Goal: Task Accomplishment & Management: Use online tool/utility

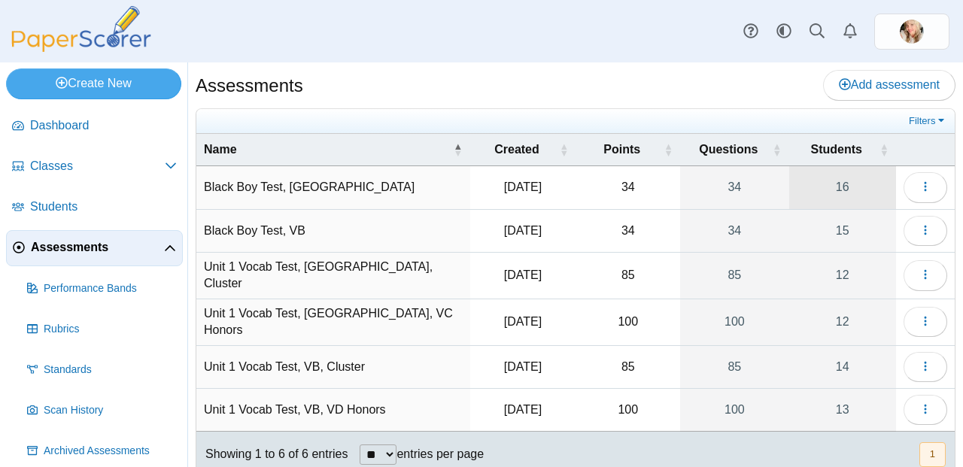
click at [820, 190] on link "16" at bounding box center [842, 187] width 107 height 42
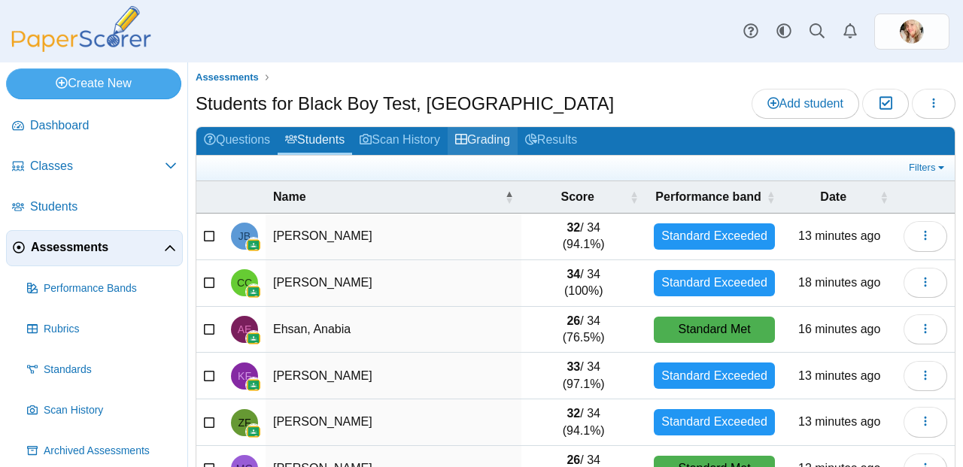
click at [508, 143] on link "Grading" at bounding box center [483, 141] width 70 height 28
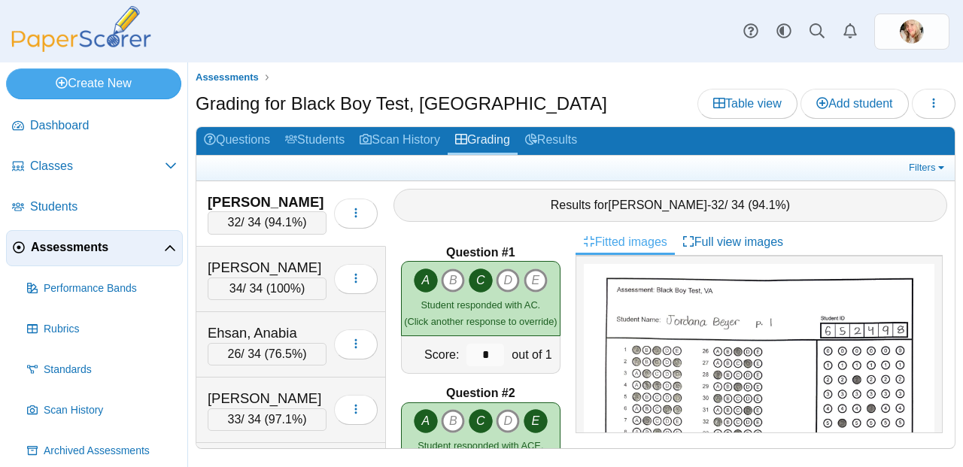
click at [288, 220] on span "94.1%" at bounding box center [286, 222] width 34 height 13
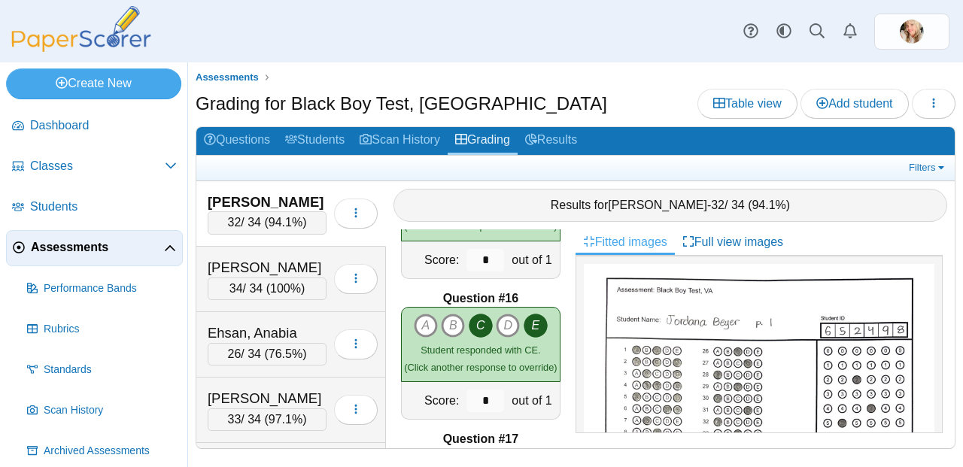
scroll to position [1799, 0]
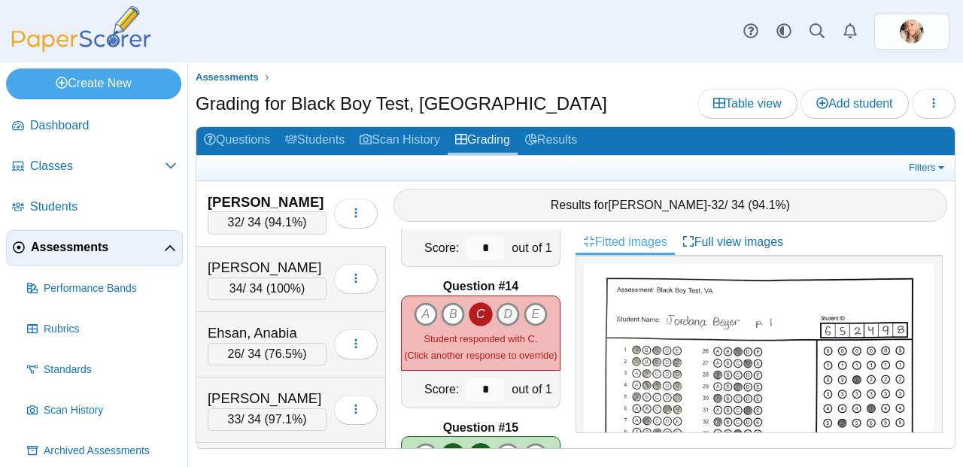
click at [498, 305] on icon "D" at bounding box center [508, 314] width 24 height 24
type input "*"
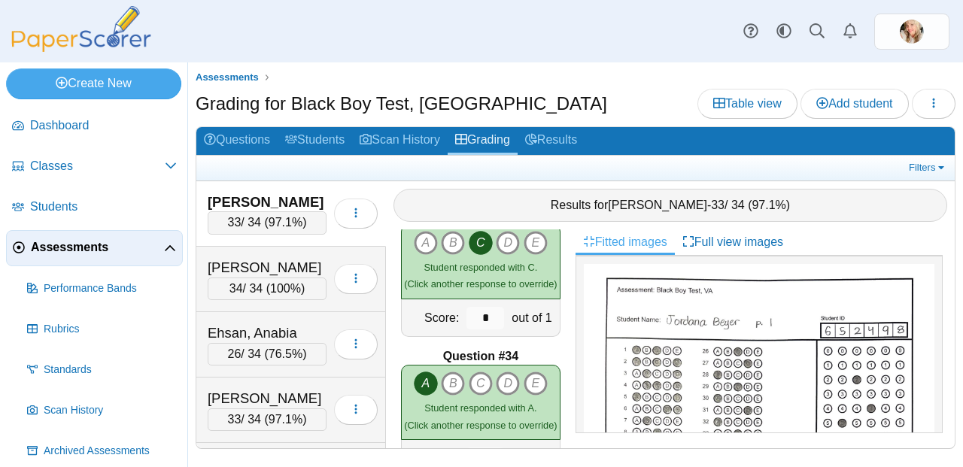
scroll to position [4603, 0]
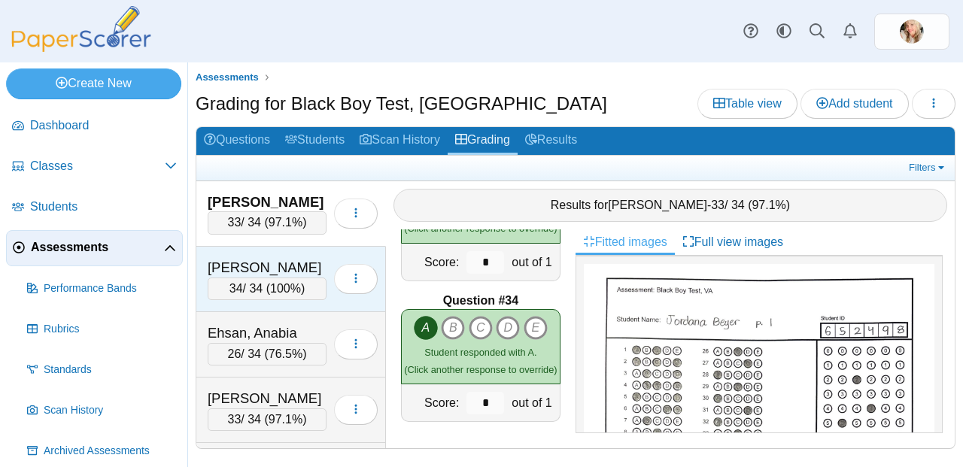
click at [290, 292] on span "100%" at bounding box center [285, 288] width 31 height 13
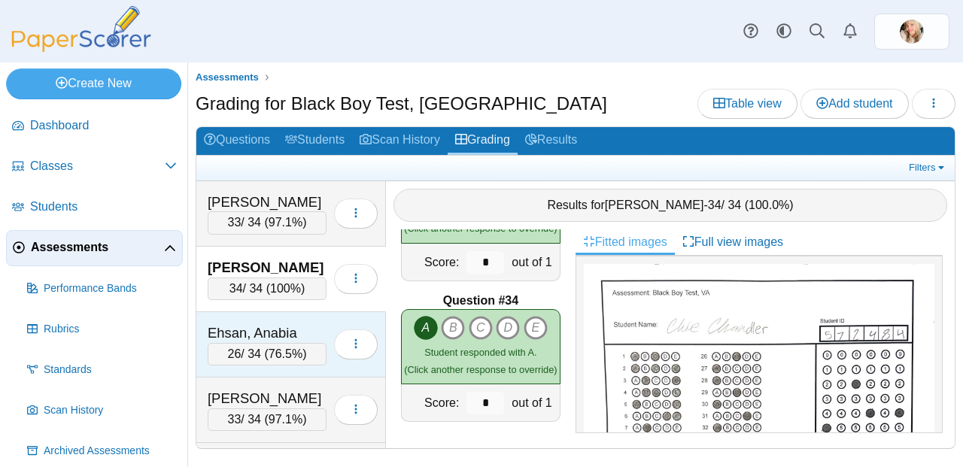
click at [277, 363] on div "26 / 34 ( 76.5% )" at bounding box center [267, 354] width 119 height 23
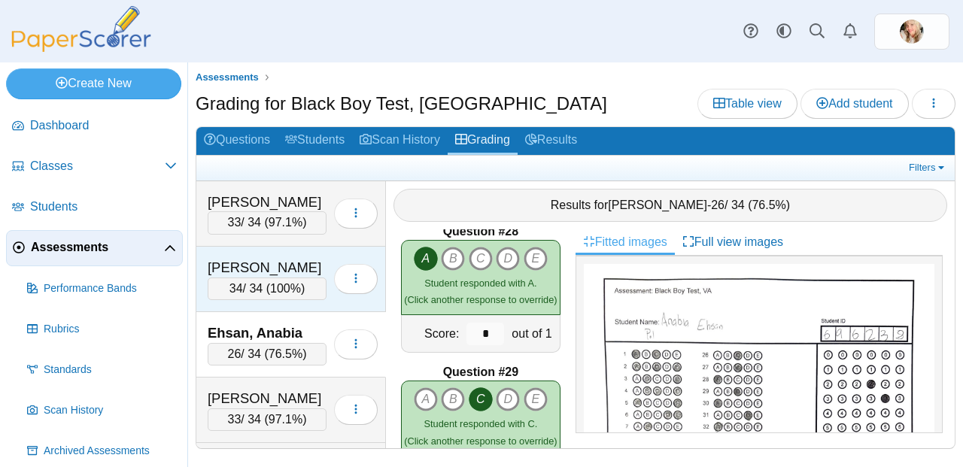
scroll to position [3750, 0]
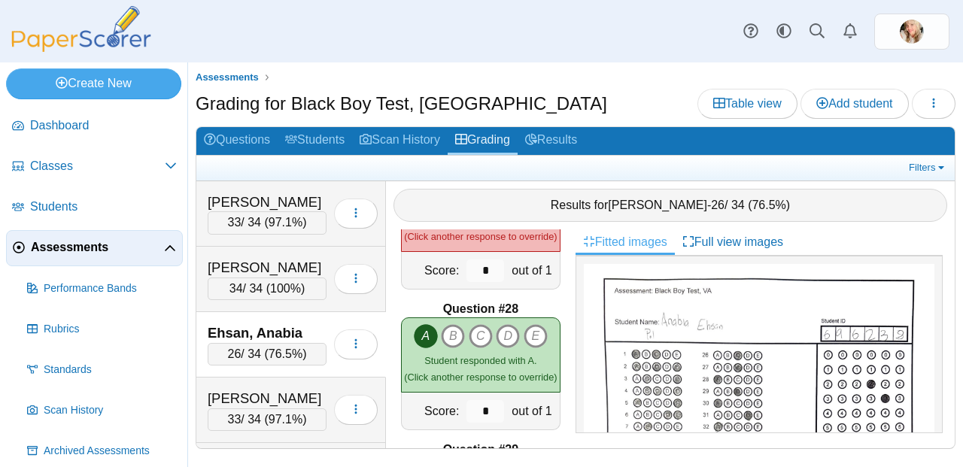
click at [247, 348] on div "26 / 34 ( 76.5% )" at bounding box center [267, 354] width 119 height 23
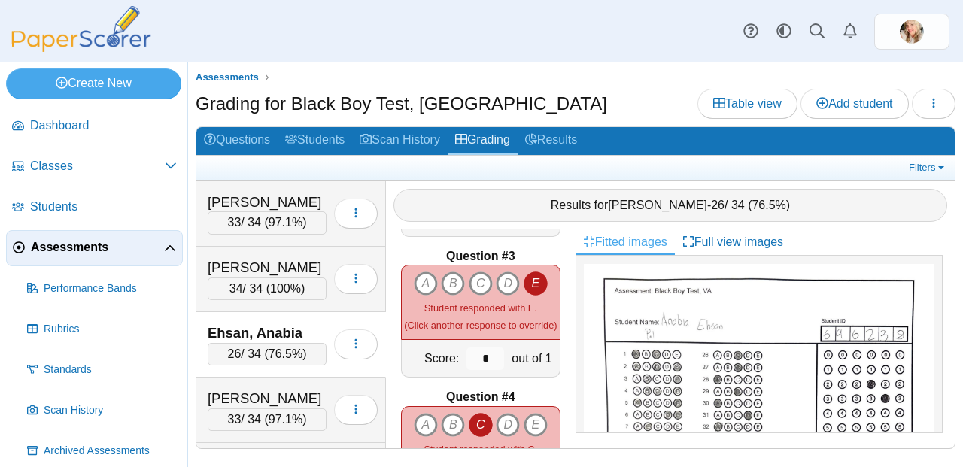
scroll to position [263, 0]
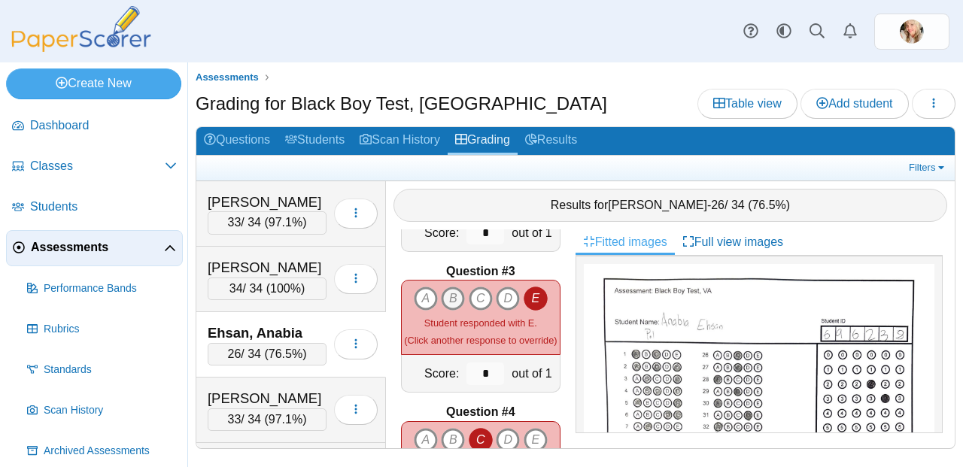
click at [449, 289] on icon "B" at bounding box center [453, 299] width 24 height 24
type input "*"
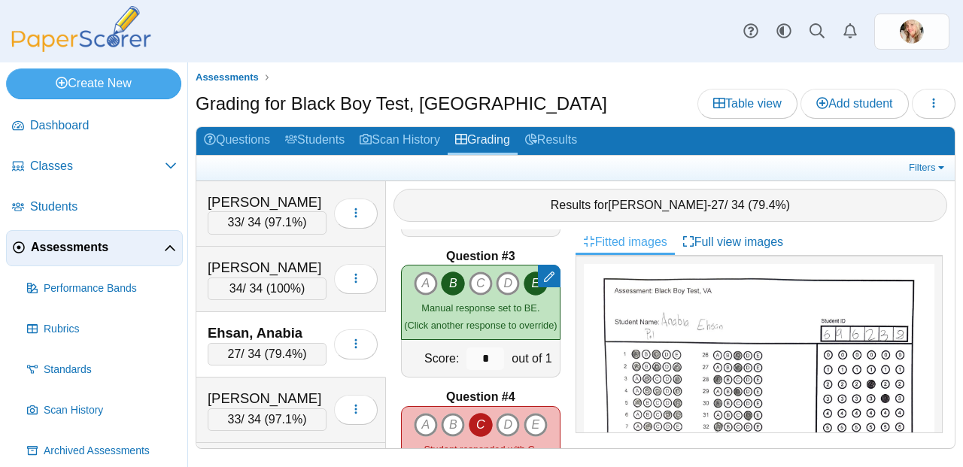
scroll to position [281, 0]
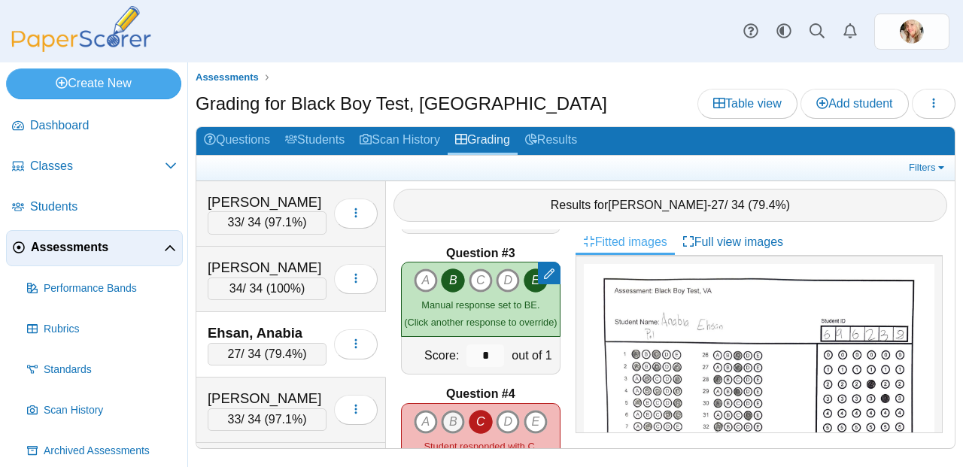
click at [449, 411] on icon "B" at bounding box center [453, 422] width 24 height 24
click at [527, 414] on icon "E" at bounding box center [536, 422] width 24 height 24
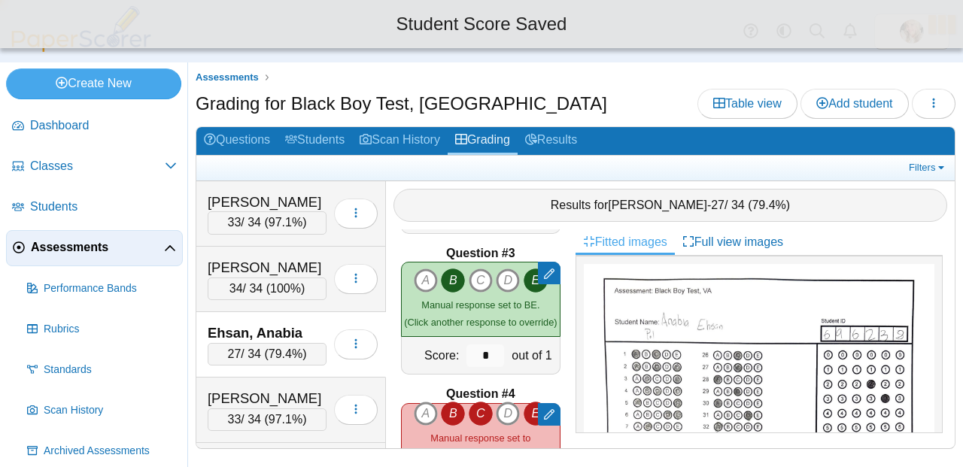
type input "*"
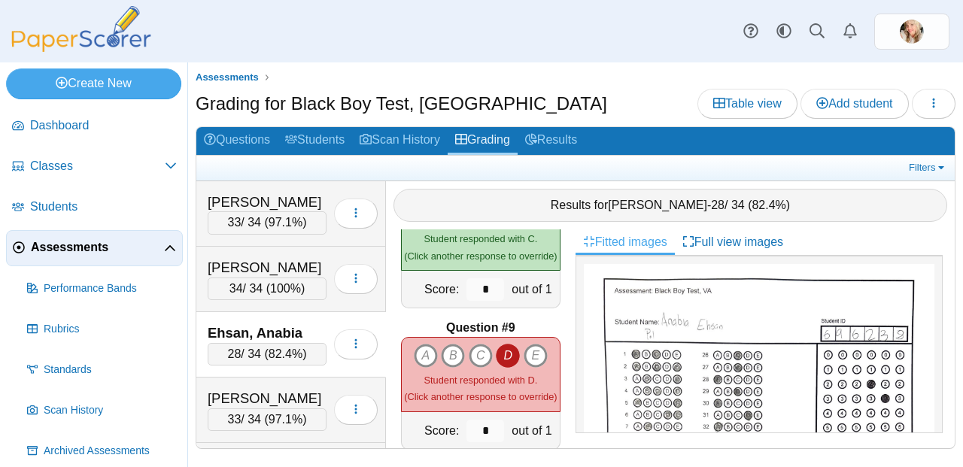
scroll to position [1105, 0]
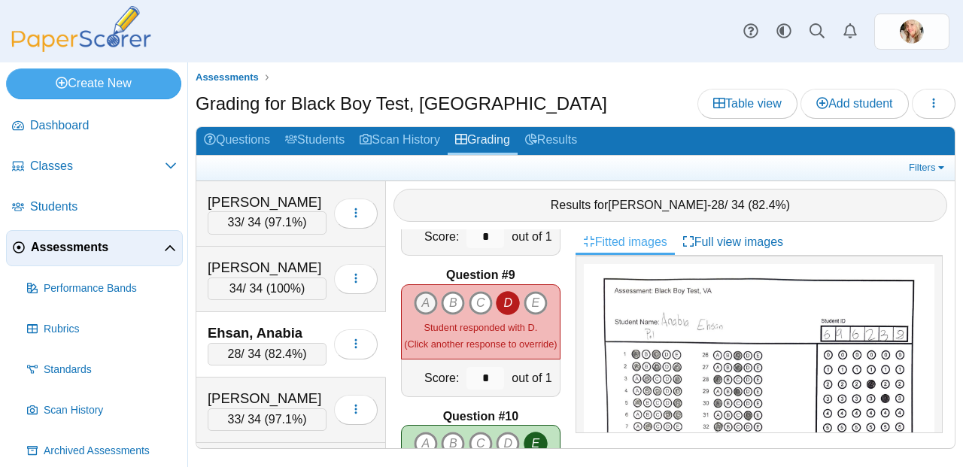
click at [423, 295] on icon "A" at bounding box center [426, 303] width 24 height 24
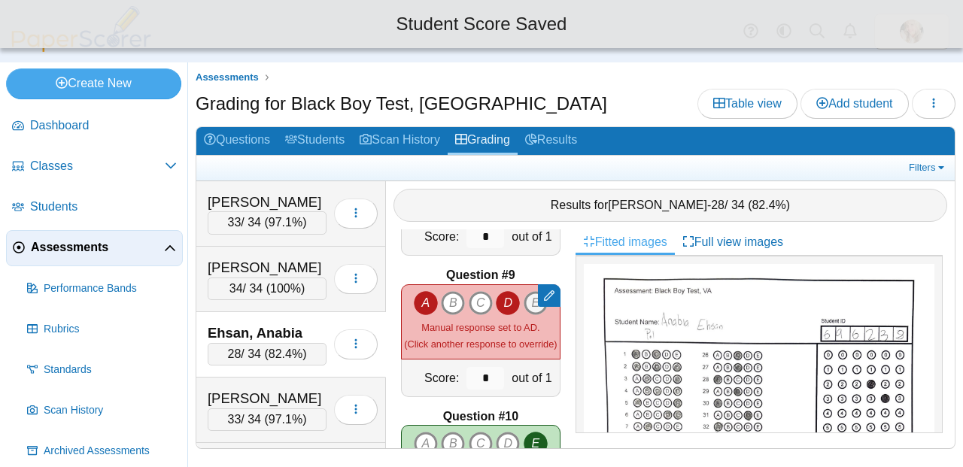
click at [524, 293] on icon "E" at bounding box center [536, 303] width 24 height 24
type input "*"
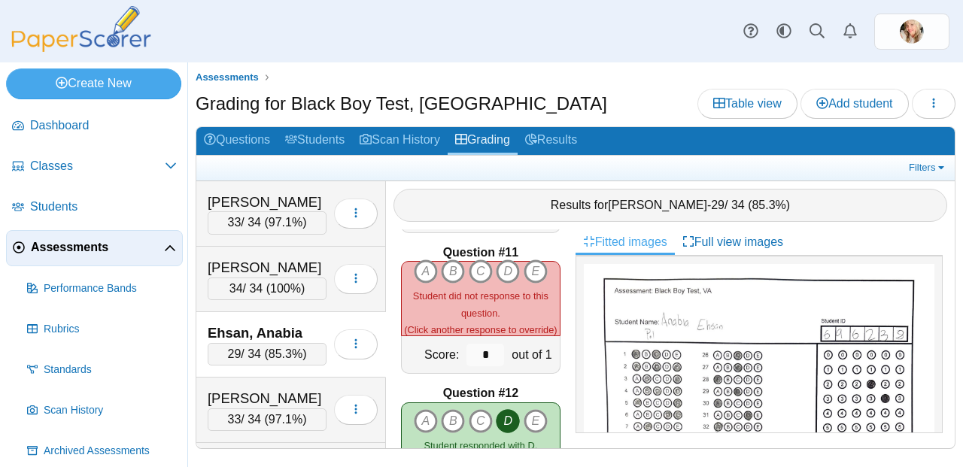
scroll to position [1410, 0]
click at [420, 269] on icon "A" at bounding box center [426, 272] width 24 height 24
click at [442, 266] on icon "B" at bounding box center [453, 272] width 24 height 24
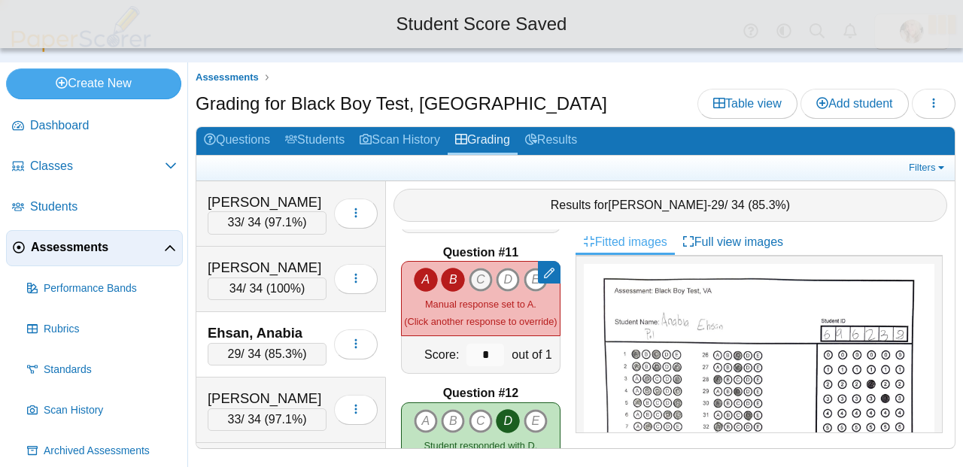
type input "*"
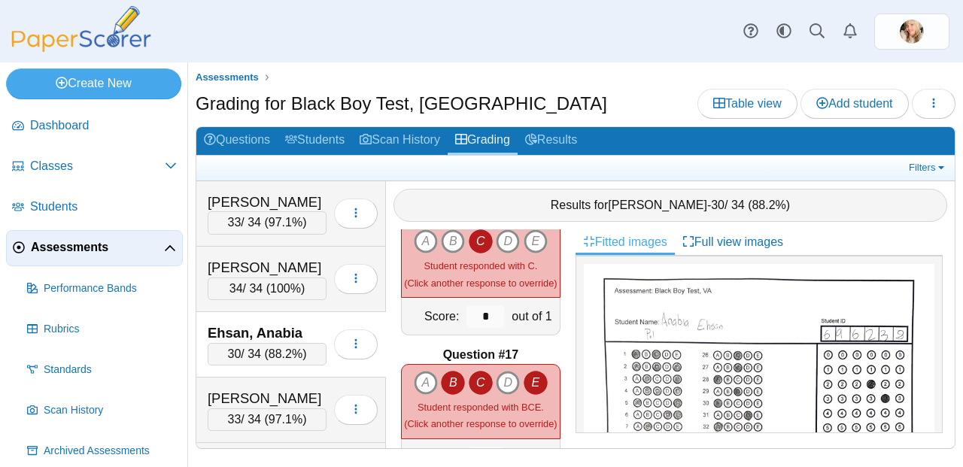
scroll to position [2127, 0]
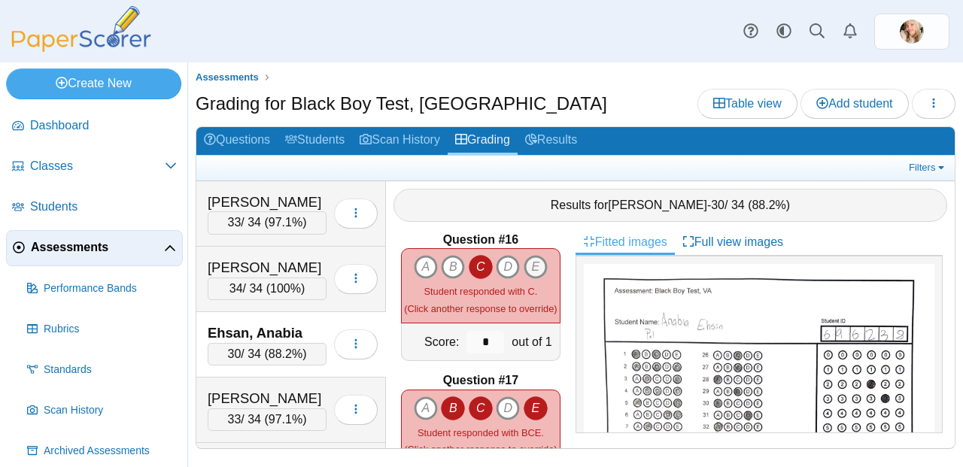
click at [526, 256] on icon "E" at bounding box center [536, 267] width 24 height 24
type input "*"
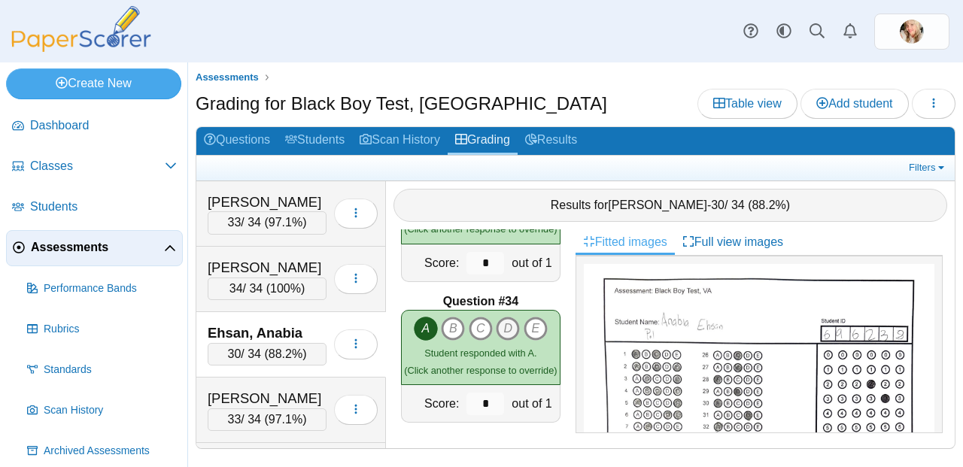
scroll to position [4603, 0]
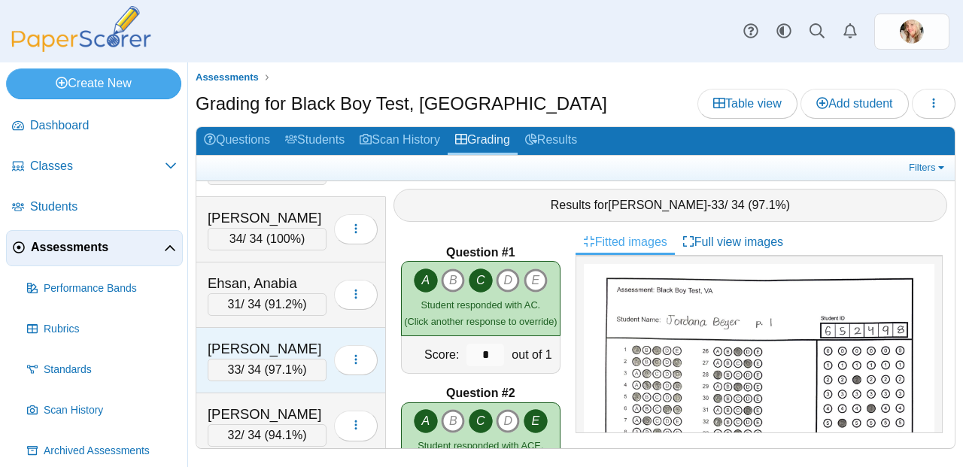
scroll to position [54, 0]
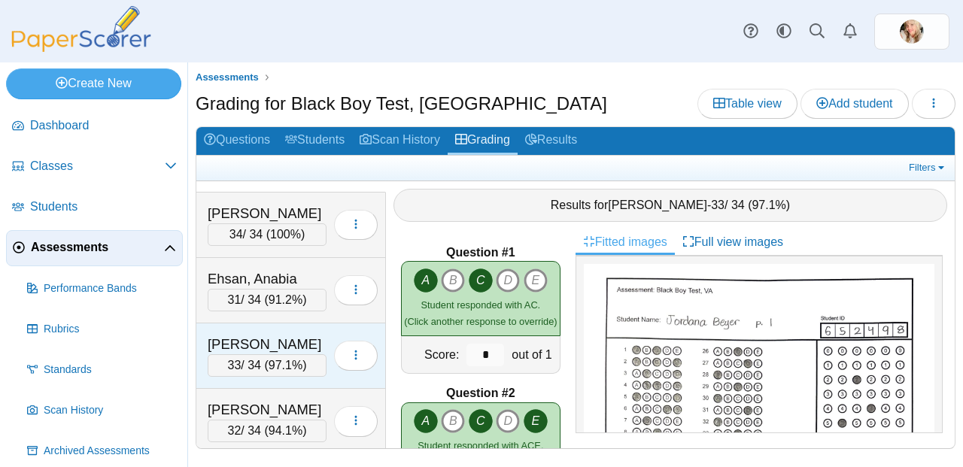
click at [290, 365] on span "97.1%" at bounding box center [286, 365] width 34 height 13
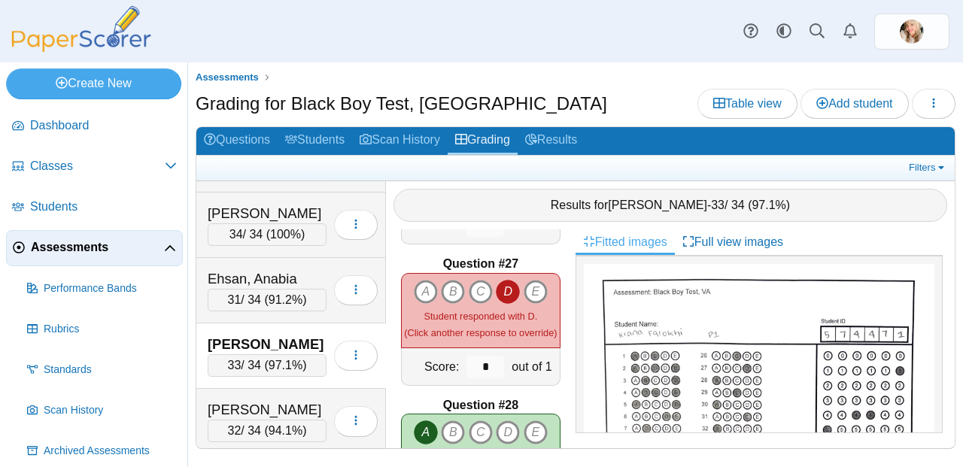
scroll to position [3690, 0]
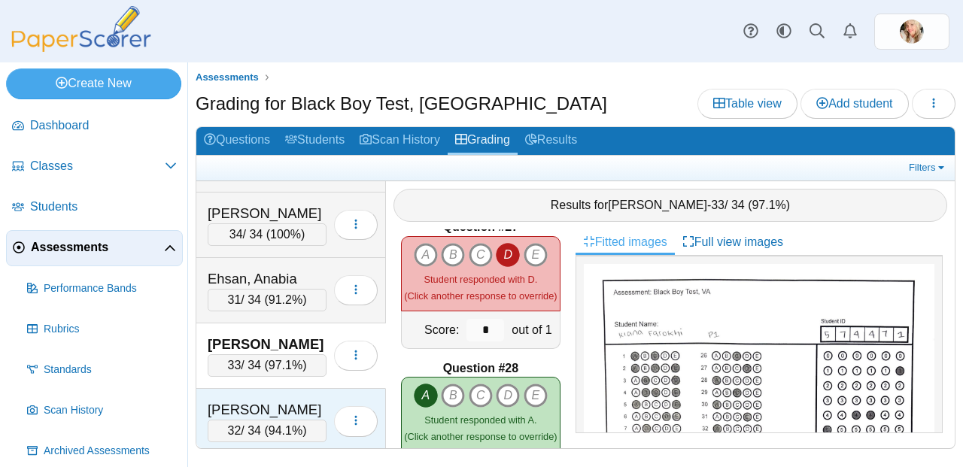
click at [286, 420] on div "32 / 34 ( 94.1% )" at bounding box center [267, 431] width 119 height 23
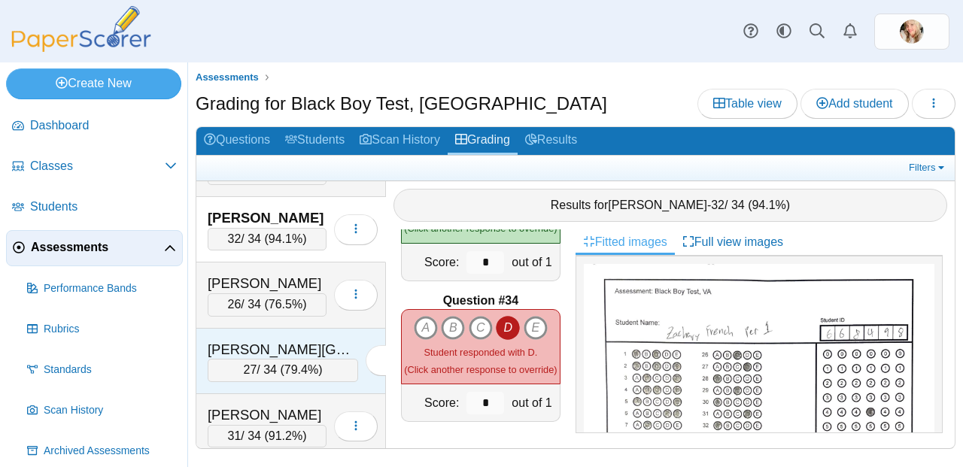
scroll to position [252, 0]
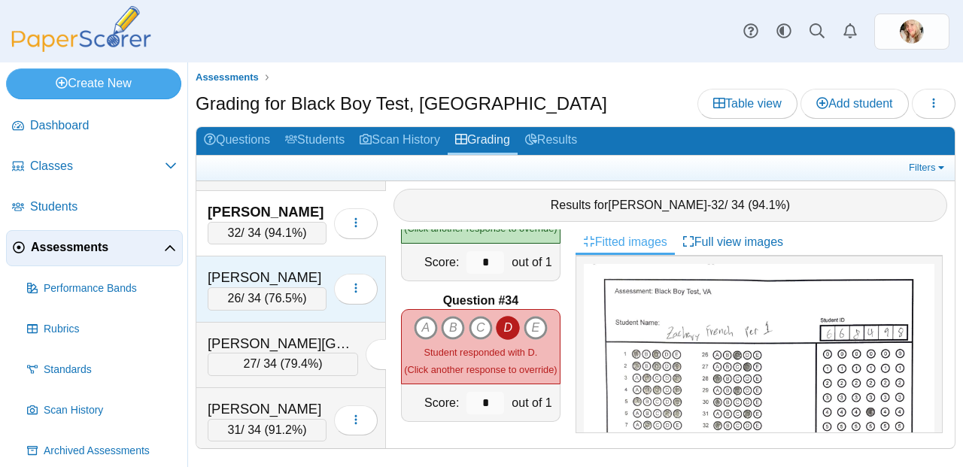
click at [269, 298] on span "76.5%" at bounding box center [286, 298] width 34 height 13
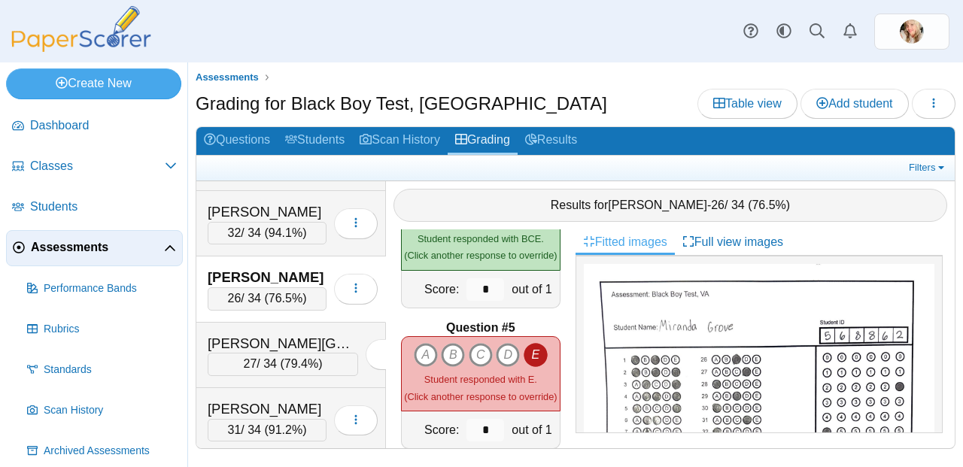
scroll to position [522, 0]
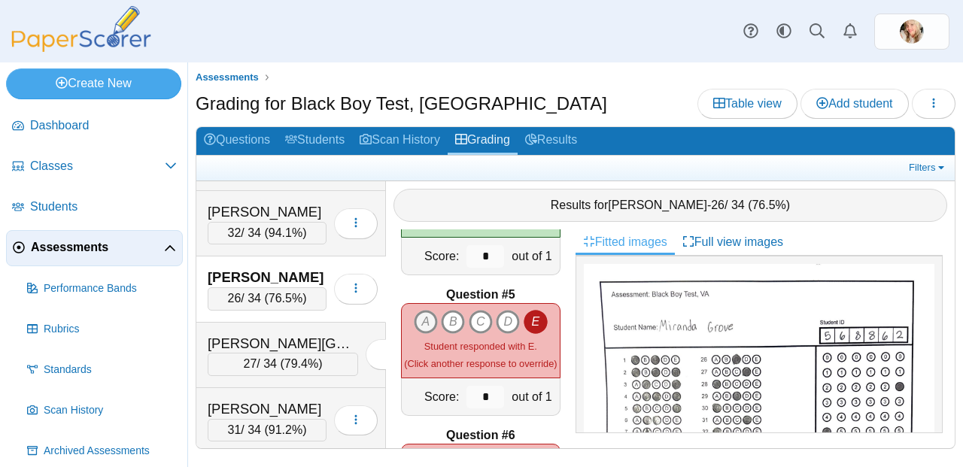
click at [423, 311] on icon "A" at bounding box center [426, 322] width 24 height 24
type input "*"
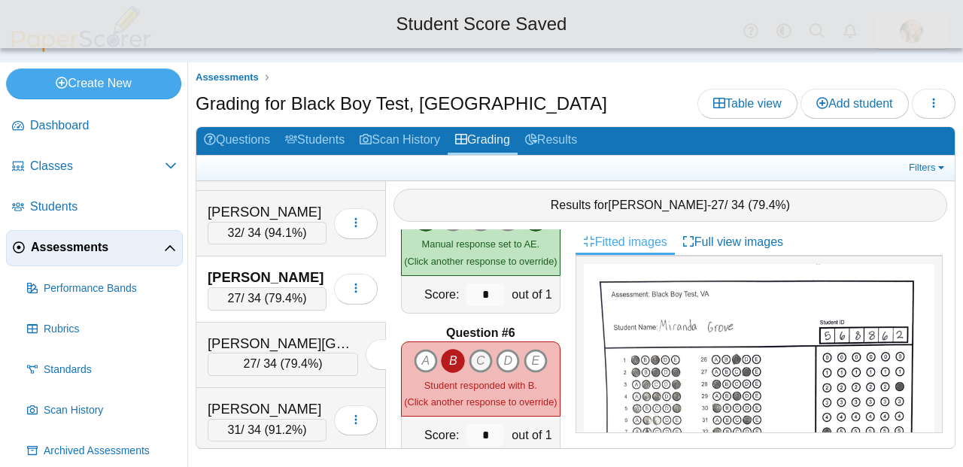
scroll to position [627, 0]
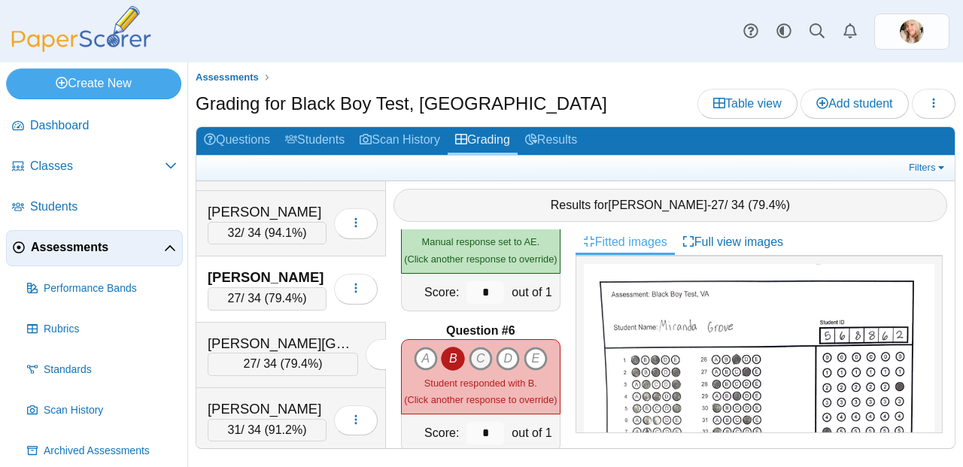
click at [469, 351] on icon "C" at bounding box center [481, 359] width 24 height 24
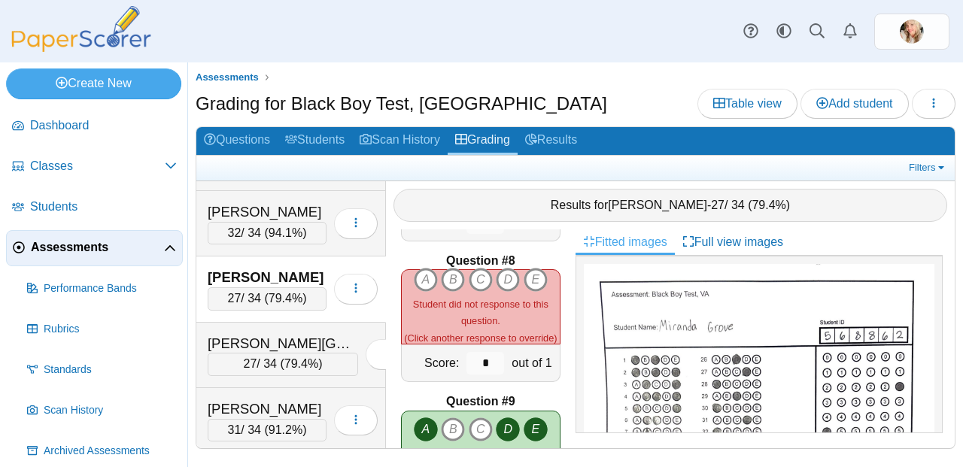
scroll to position [982, 0]
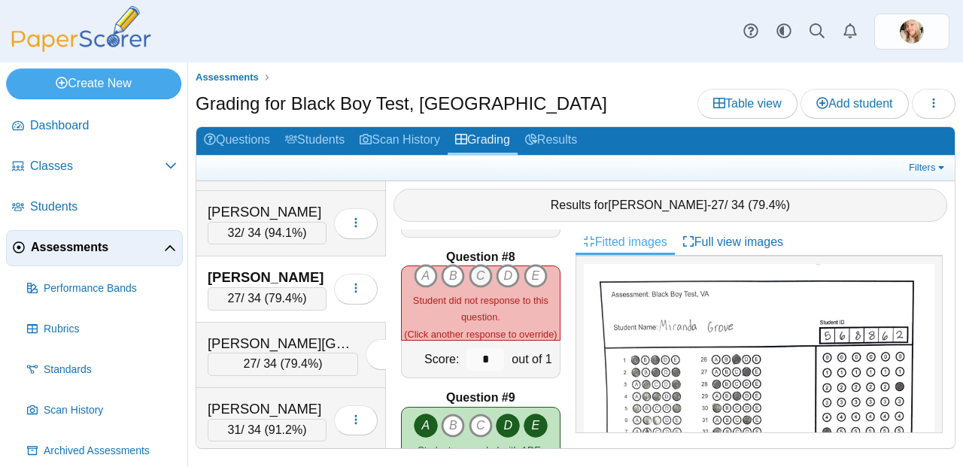
click at [475, 267] on icon "C" at bounding box center [481, 276] width 24 height 24
type input "*"
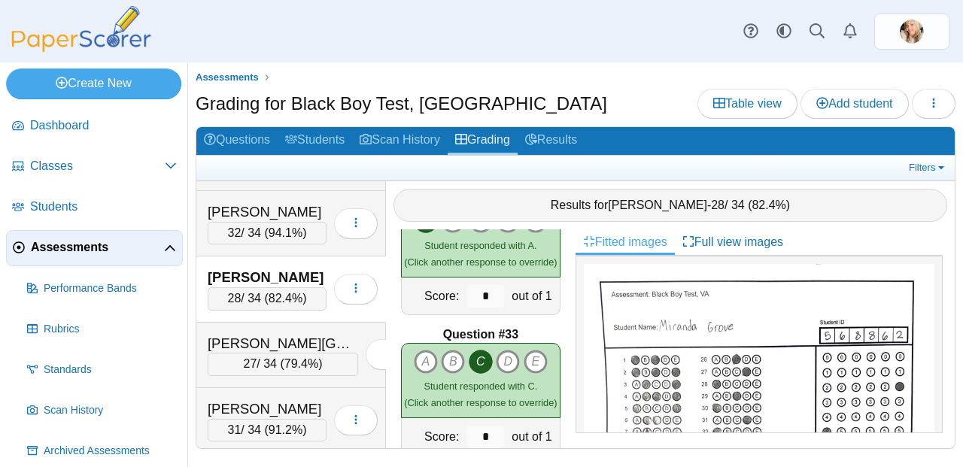
scroll to position [4603, 0]
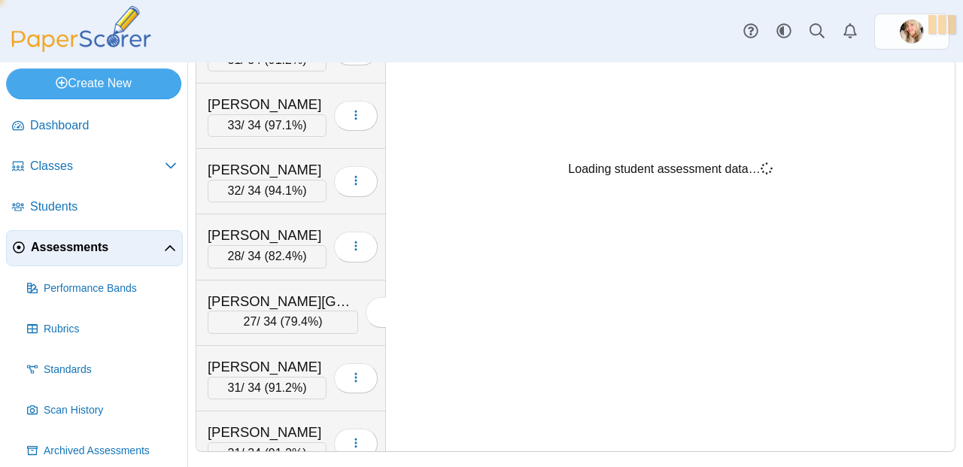
scroll to position [294, 0]
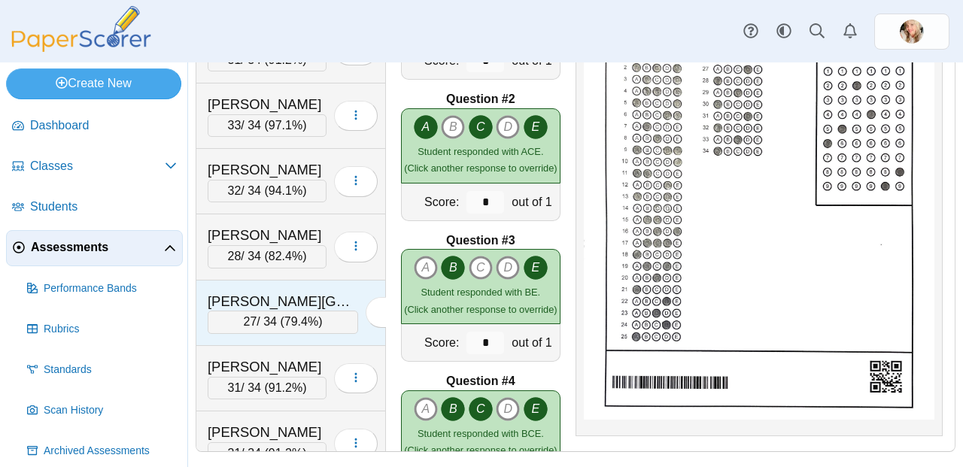
click at [291, 326] on span "79.4%" at bounding box center [301, 321] width 34 height 13
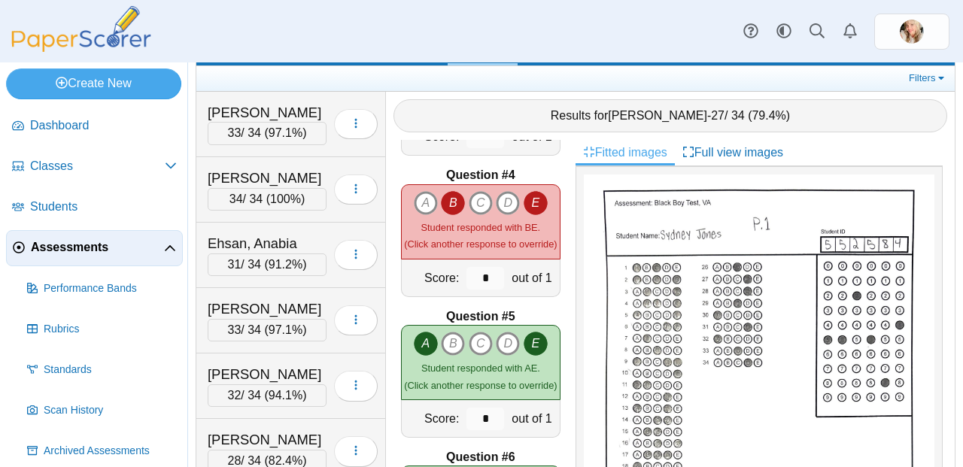
scroll to position [410, 0]
click at [469, 199] on icon "C" at bounding box center [481, 204] width 24 height 24
type input "*"
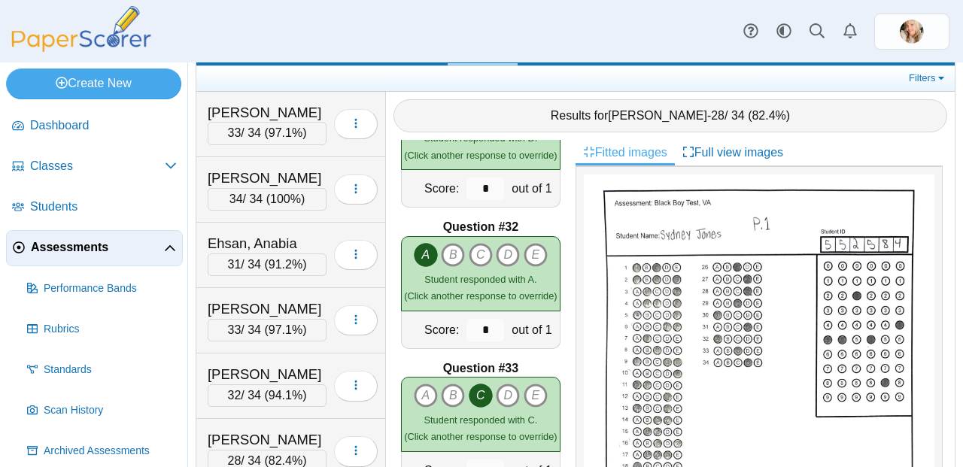
scroll to position [4306, 0]
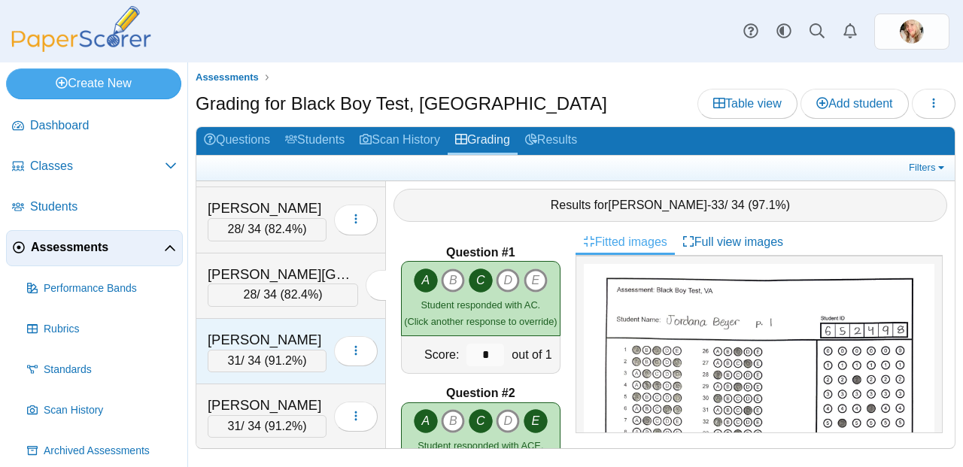
scroll to position [315, 0]
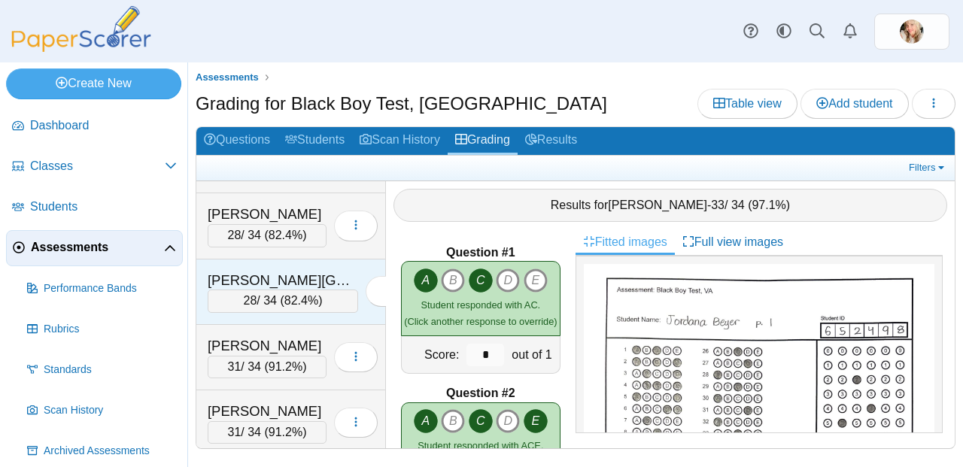
click at [278, 293] on div "28 / 34 ( 82.4% )" at bounding box center [283, 301] width 150 height 23
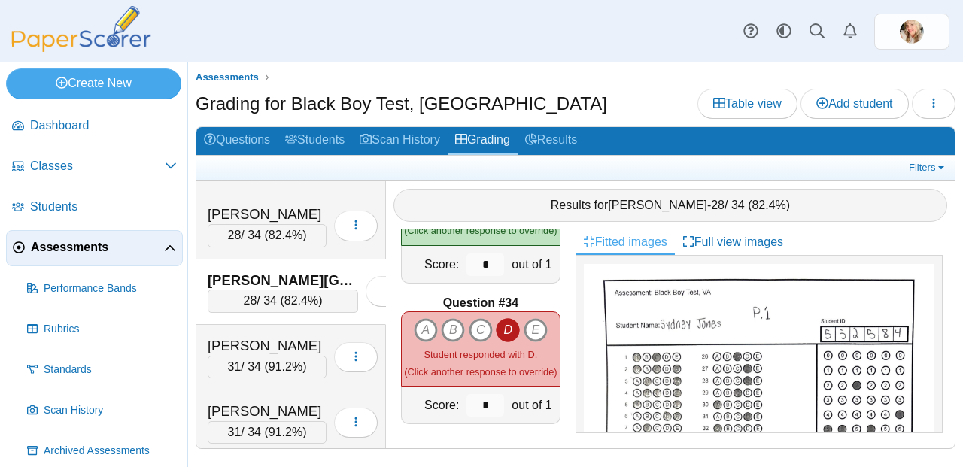
scroll to position [4603, 0]
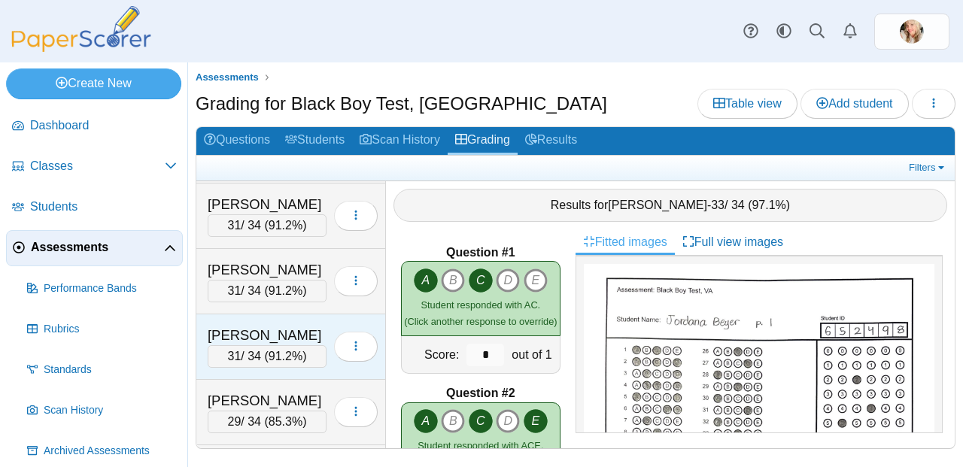
scroll to position [456, 0]
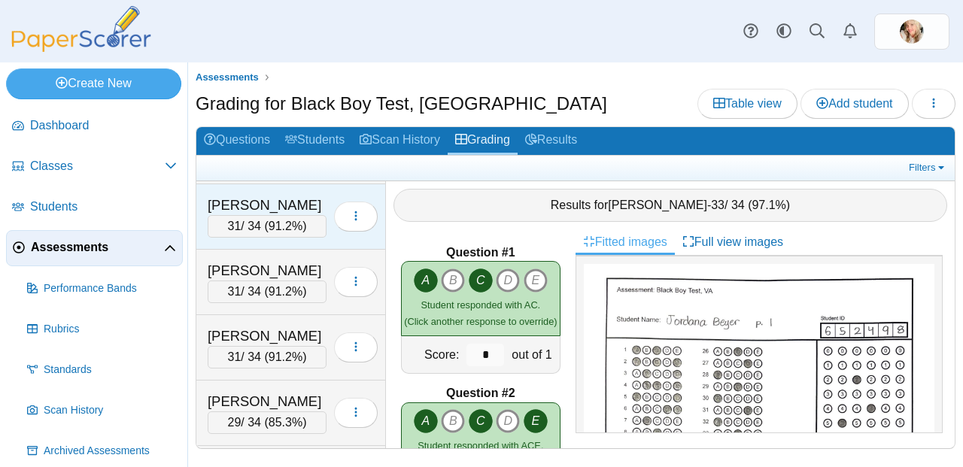
click at [269, 233] on div "31 / 34 ( 91.2% )" at bounding box center [267, 226] width 119 height 23
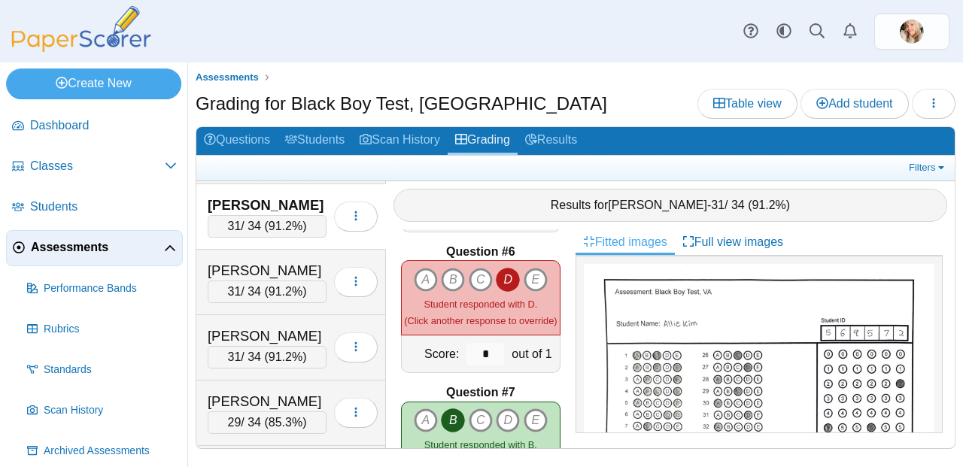
scroll to position [705, 0]
click at [532, 274] on icon "E" at bounding box center [536, 281] width 24 height 24
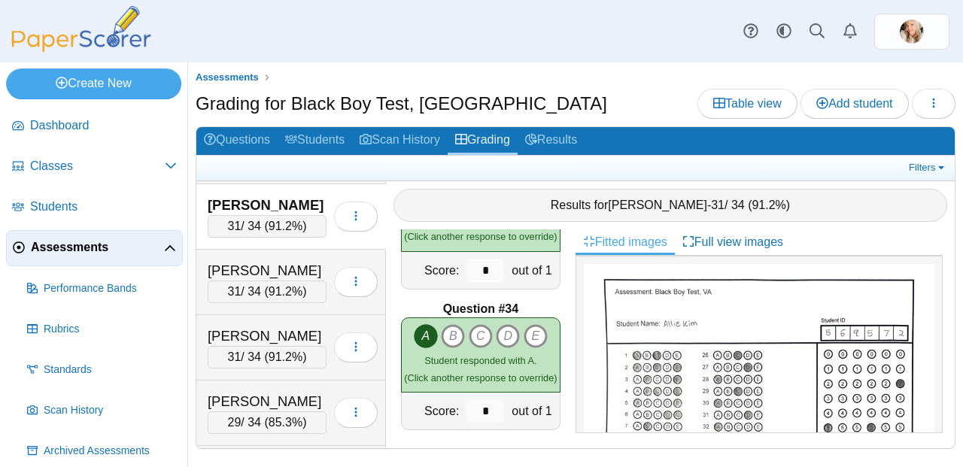
scroll to position [4603, 0]
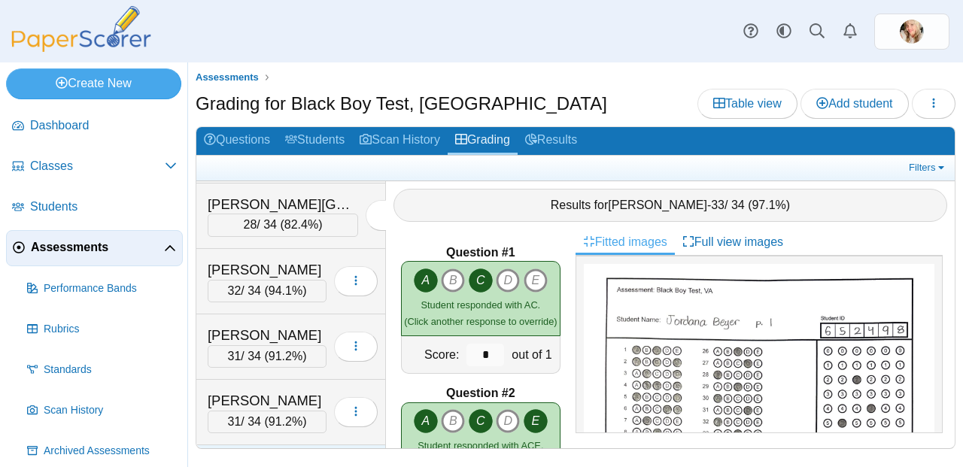
scroll to position [387, 0]
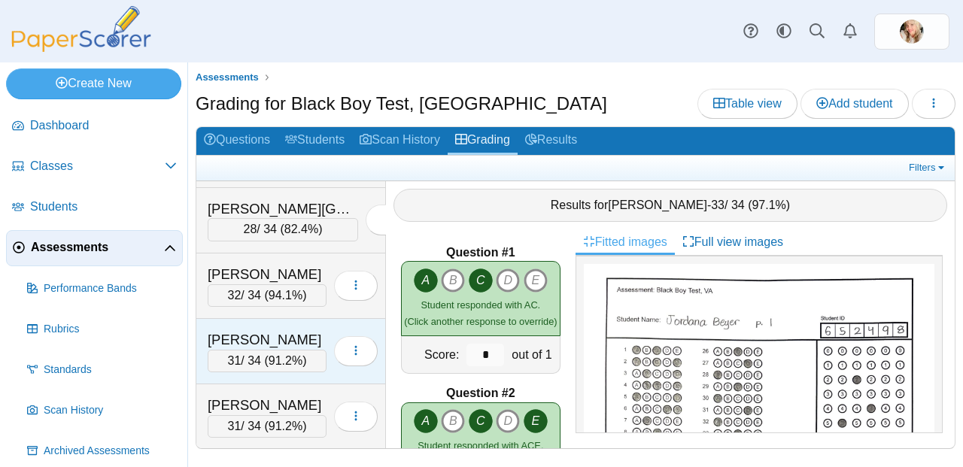
click at [257, 359] on div "31 / 34 ( 91.2% )" at bounding box center [267, 361] width 119 height 23
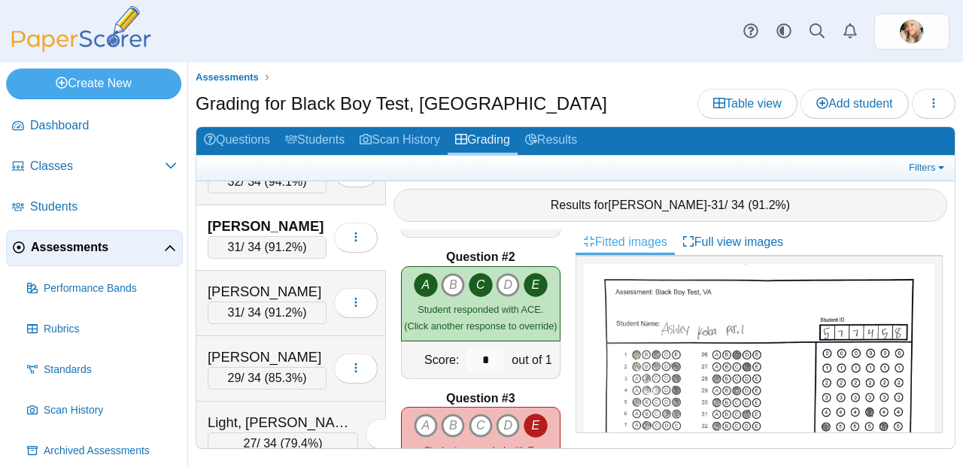
scroll to position [210, 0]
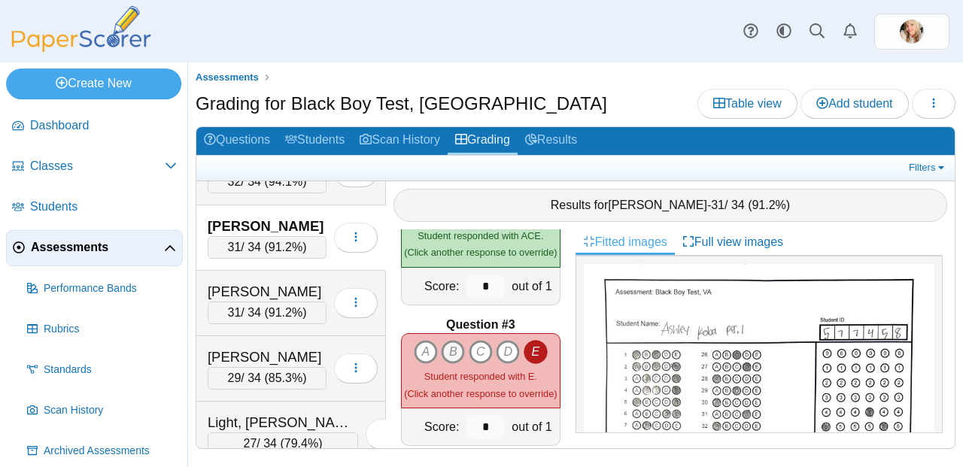
click at [457, 343] on icon "B" at bounding box center [453, 352] width 24 height 24
type input "*"
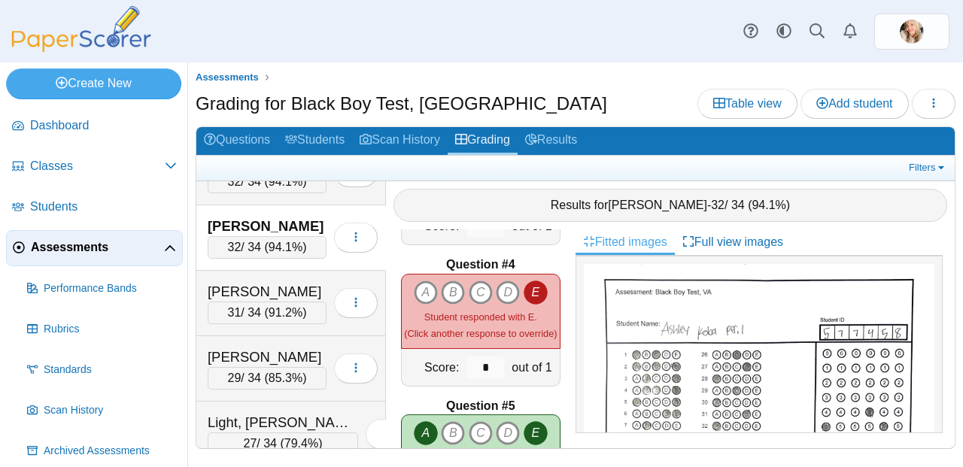
scroll to position [391, 0]
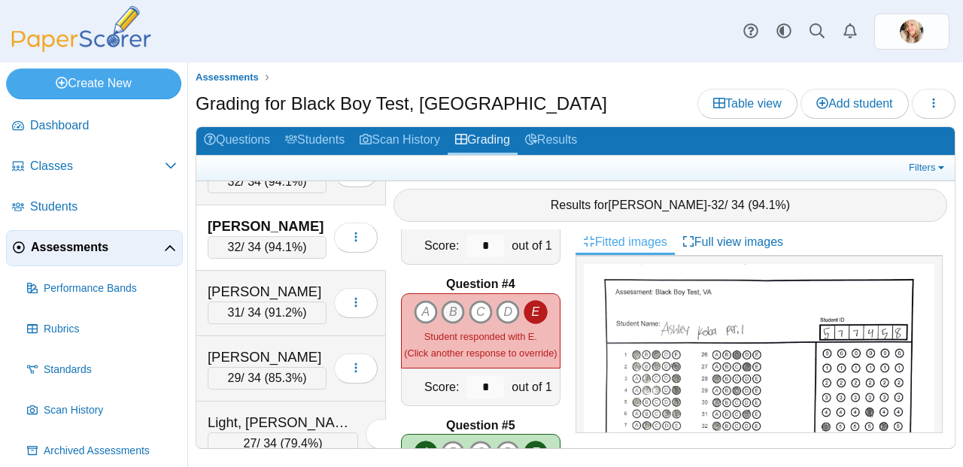
click at [449, 305] on icon "B" at bounding box center [453, 312] width 24 height 24
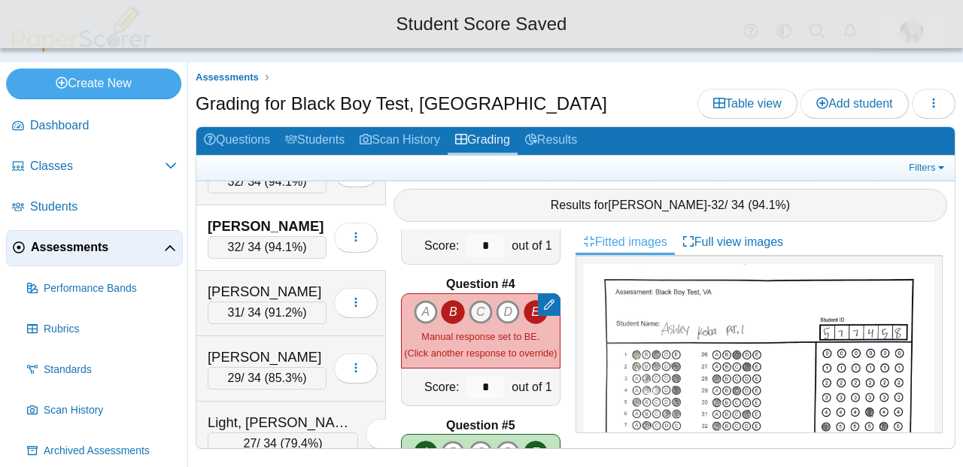
click at [469, 308] on icon "C" at bounding box center [481, 312] width 24 height 24
type input "*"
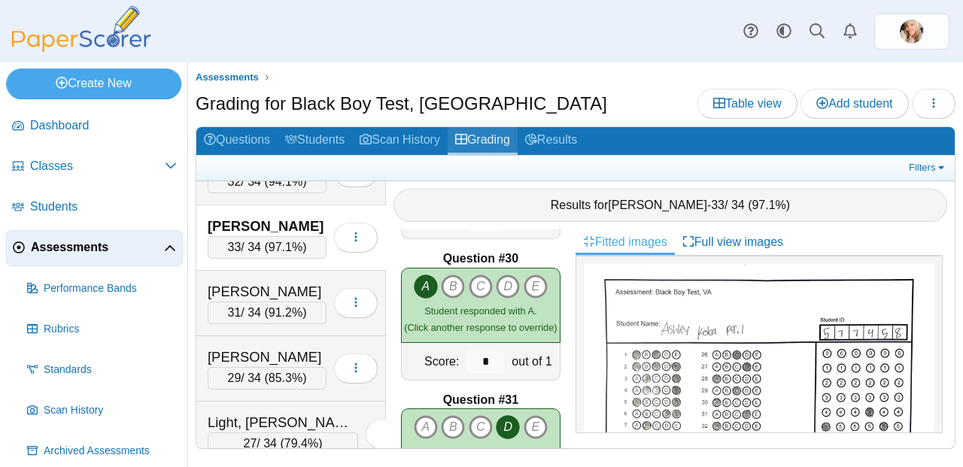
scroll to position [3562, 0]
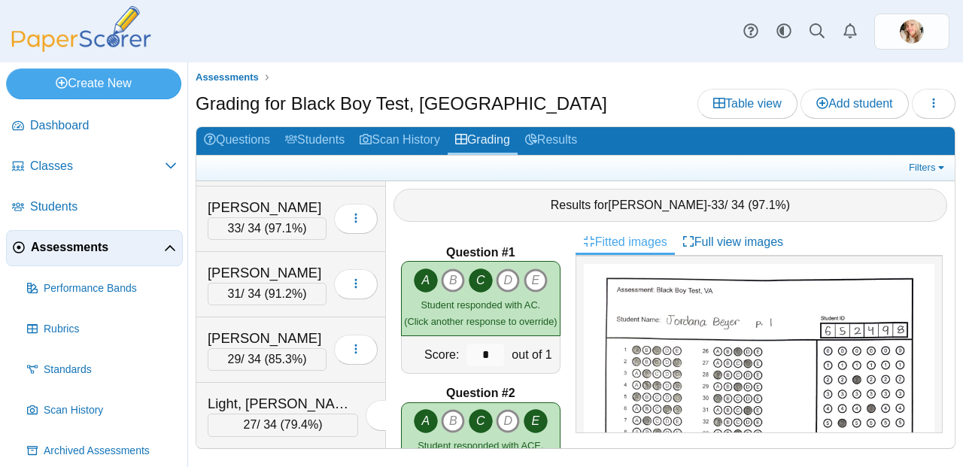
scroll to position [505, 0]
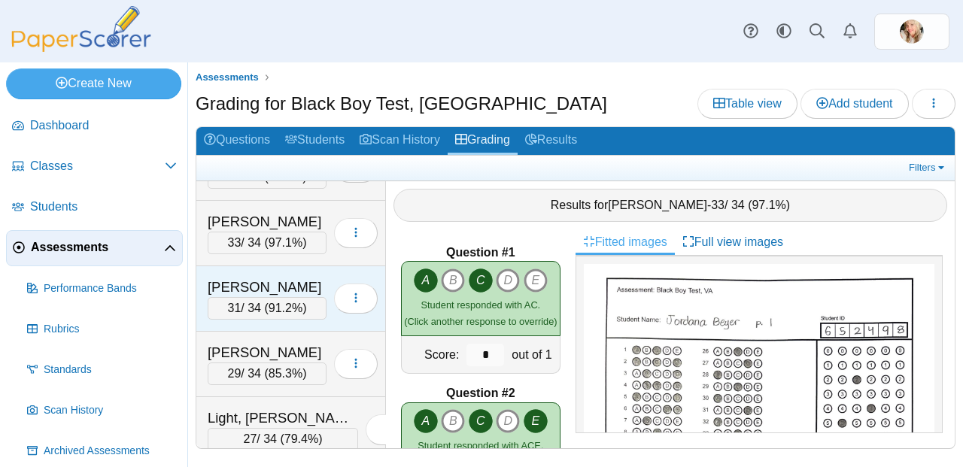
click at [291, 298] on div "31 / 34 ( 91.2% )" at bounding box center [267, 308] width 119 height 23
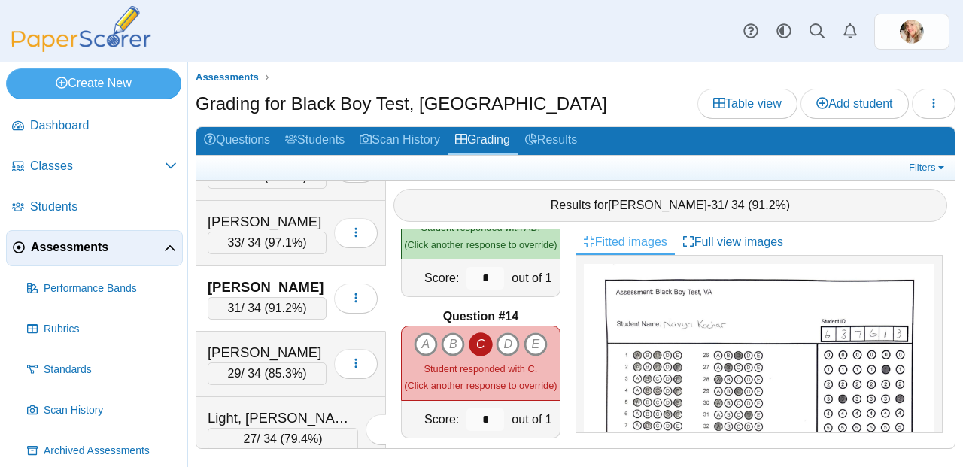
scroll to position [1848, 0]
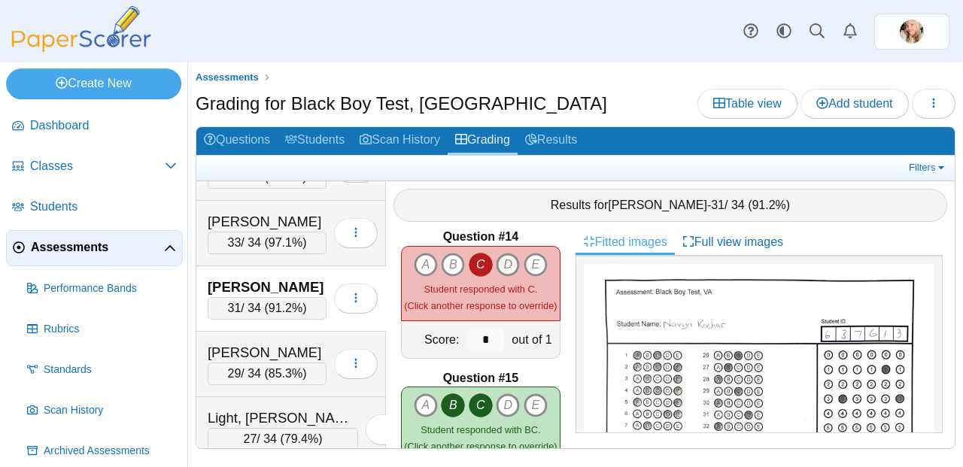
click at [496, 253] on icon "D" at bounding box center [508, 265] width 24 height 24
type input "*"
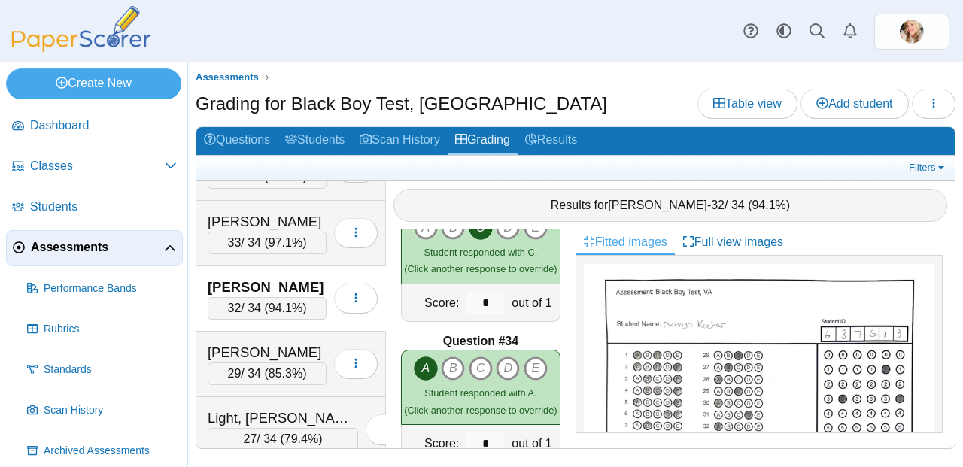
scroll to position [4603, 0]
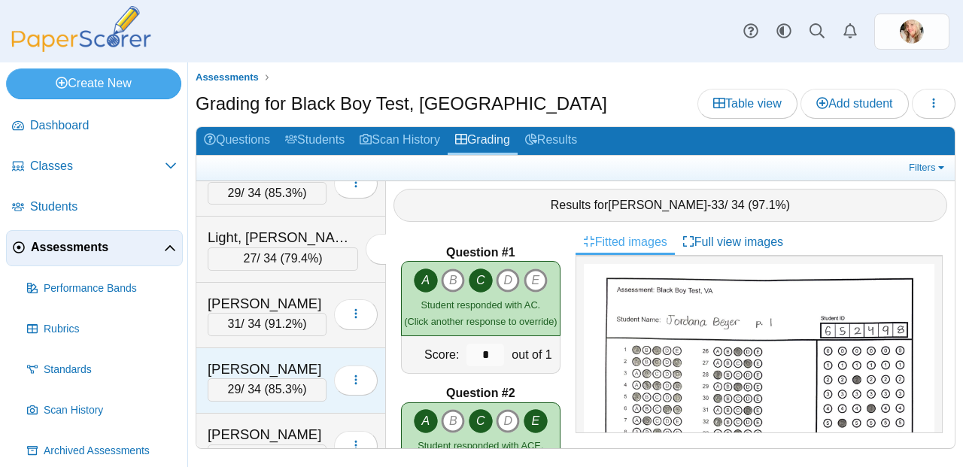
scroll to position [553, 0]
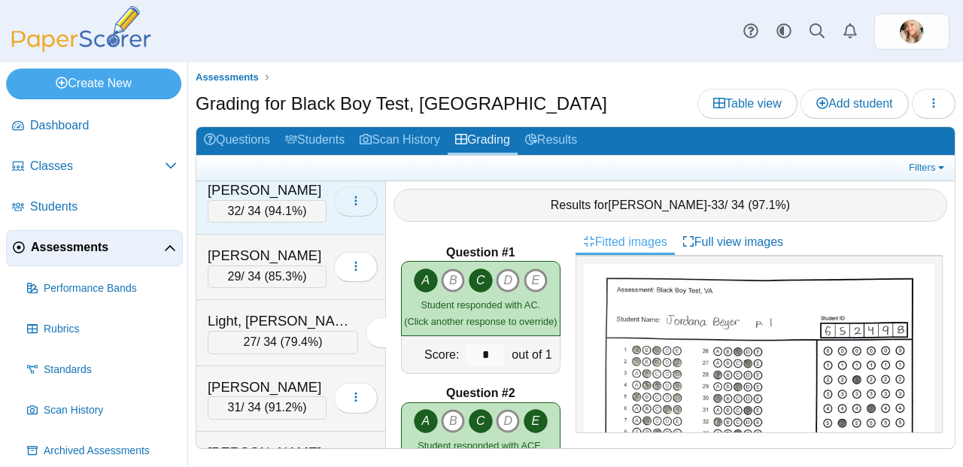
scroll to position [603, 0]
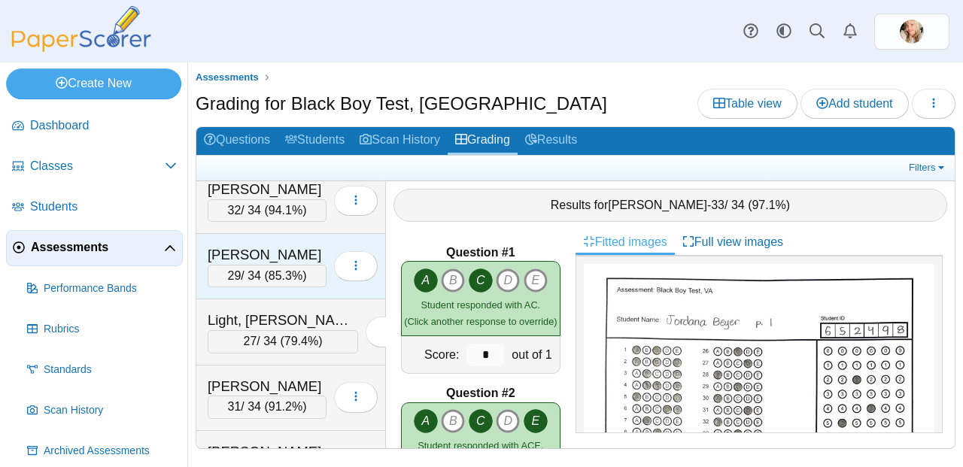
click at [257, 263] on div "[PERSON_NAME]" at bounding box center [267, 255] width 119 height 20
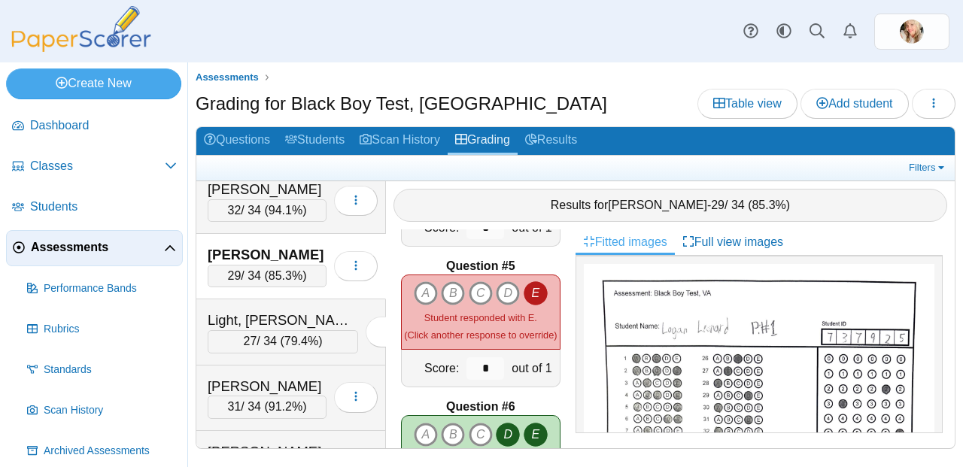
scroll to position [550, 0]
click at [427, 282] on icon "A" at bounding box center [426, 294] width 24 height 24
type input "*"
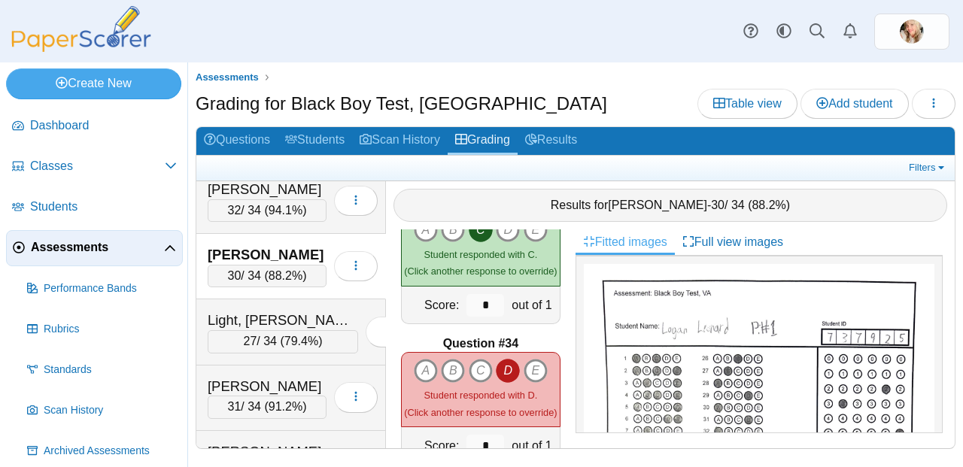
scroll to position [4603, 0]
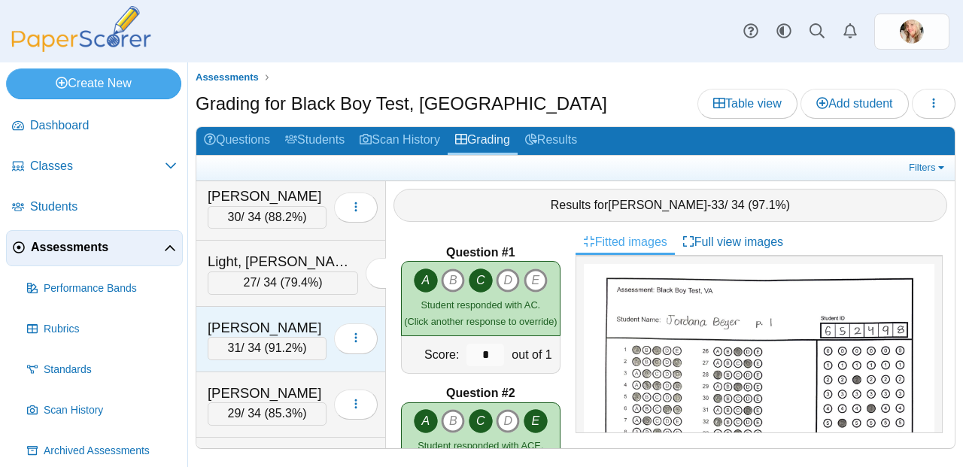
scroll to position [675, 0]
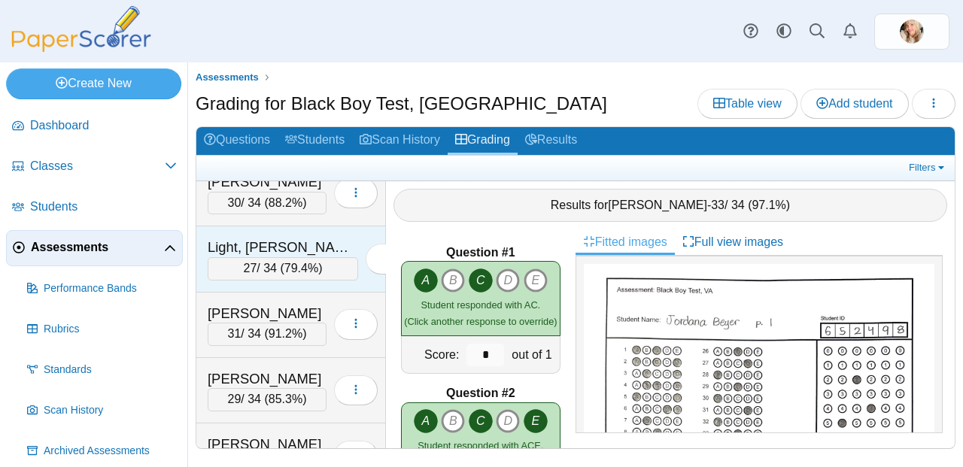
click at [287, 265] on span "79.4%" at bounding box center [301, 268] width 34 height 13
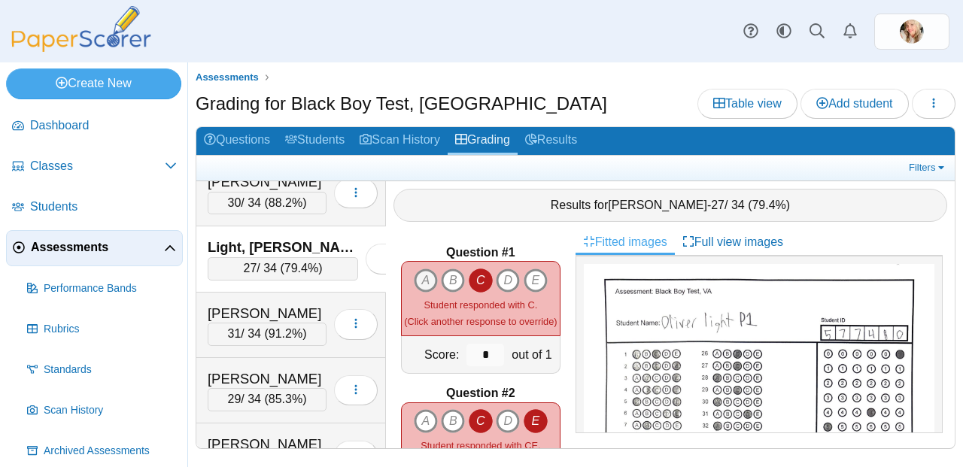
click at [414, 269] on icon "A" at bounding box center [426, 281] width 24 height 24
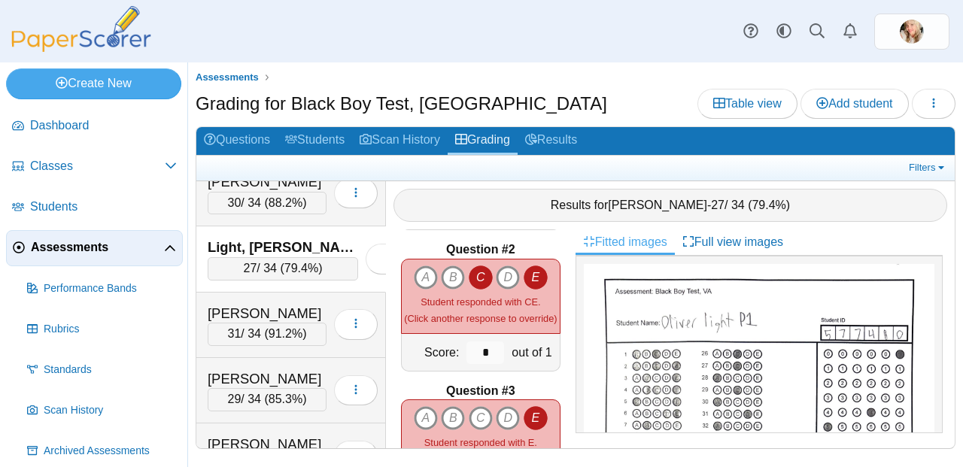
scroll to position [144, 0]
click at [417, 266] on icon "A" at bounding box center [426, 277] width 24 height 24
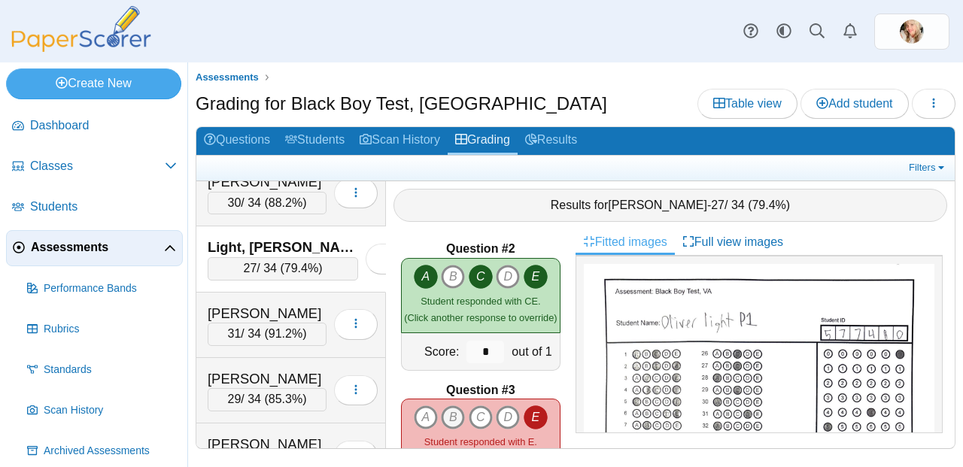
click at [448, 408] on icon "B" at bounding box center [453, 417] width 24 height 24
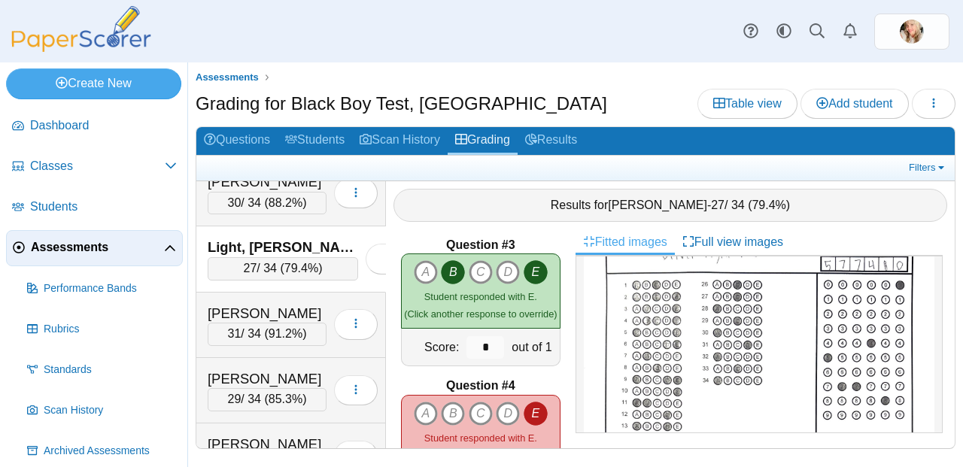
scroll to position [377, 0]
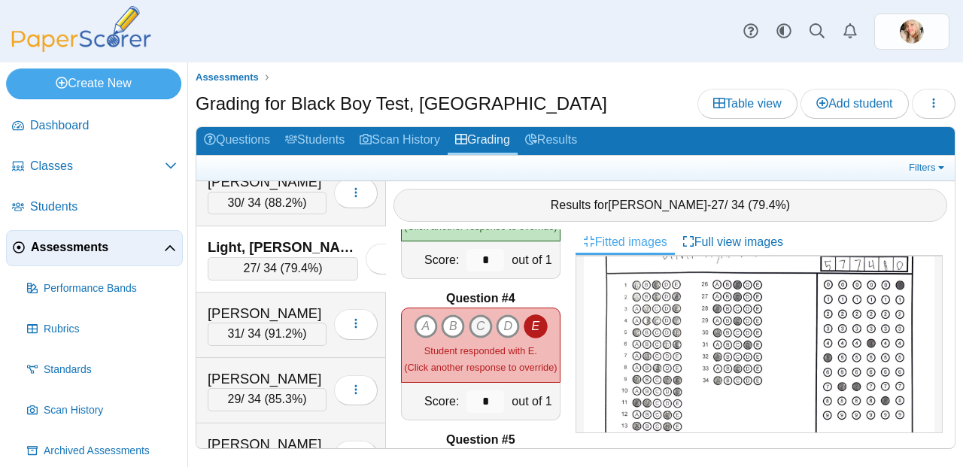
drag, startPoint x: 451, startPoint y: 320, endPoint x: 472, endPoint y: 321, distance: 21.9
click at [451, 319] on icon "B" at bounding box center [453, 326] width 24 height 24
click at [472, 321] on icon "C" at bounding box center [481, 326] width 24 height 24
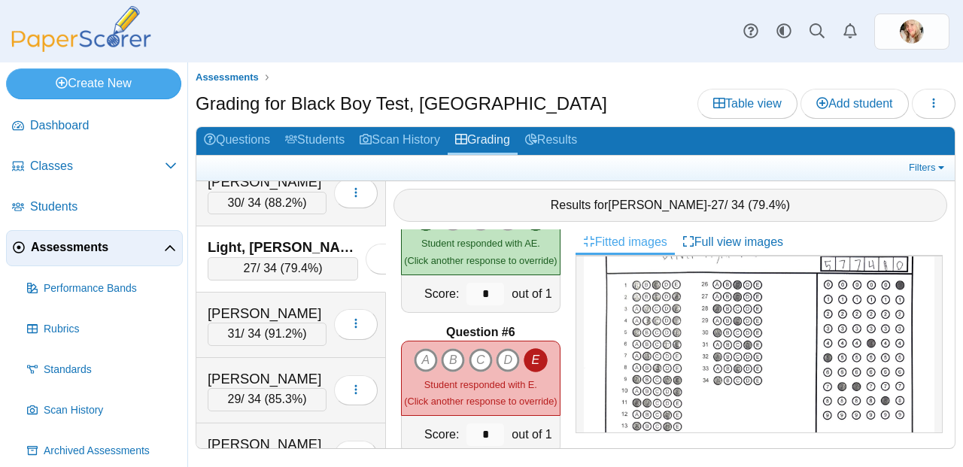
scroll to position [640, 0]
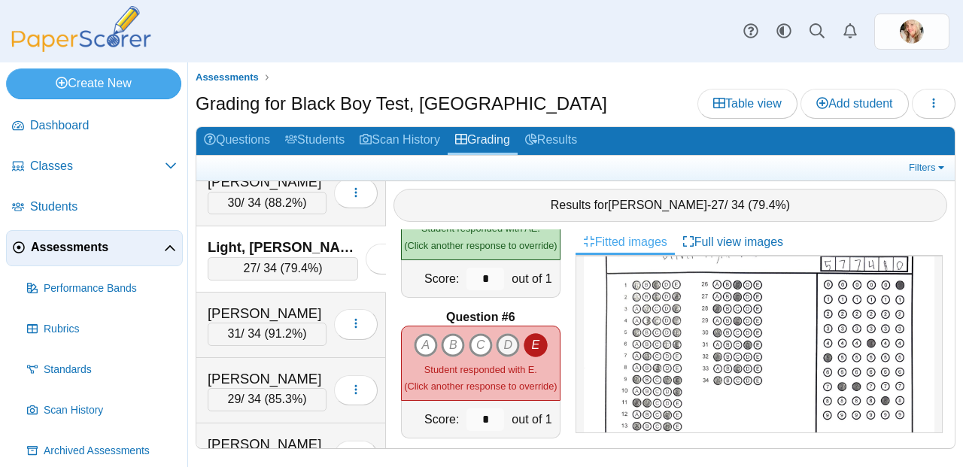
click at [501, 341] on icon "D" at bounding box center [508, 345] width 24 height 24
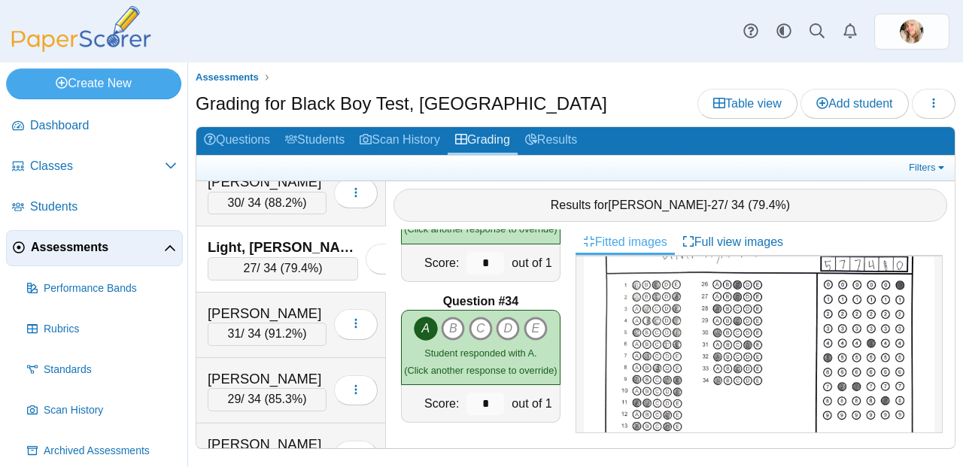
scroll to position [4603, 0]
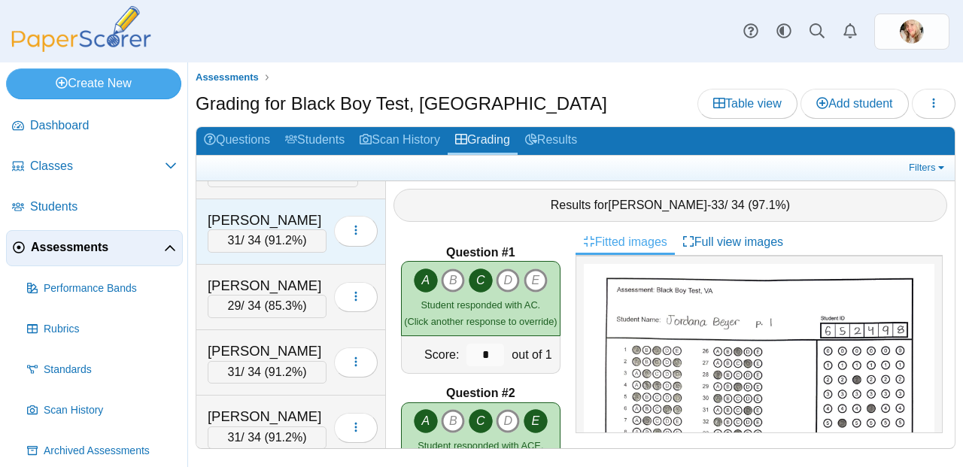
scroll to position [771, 0]
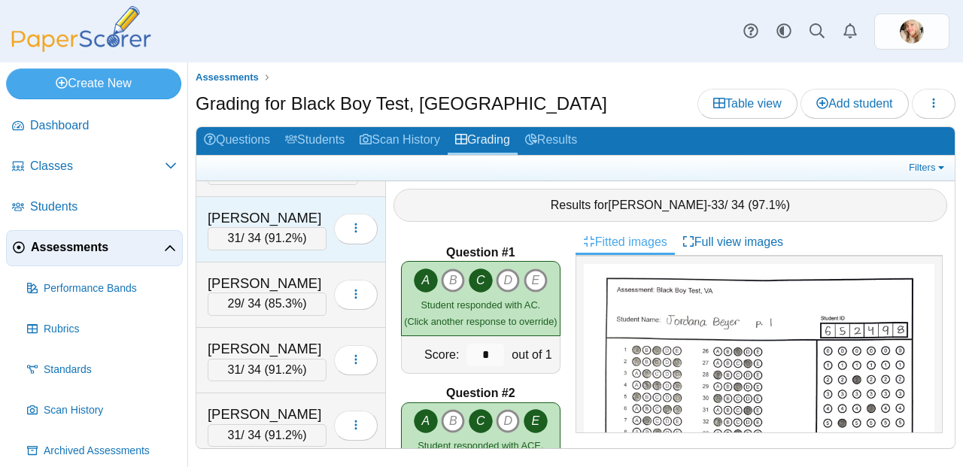
click at [269, 241] on span "91.2%" at bounding box center [286, 238] width 34 height 13
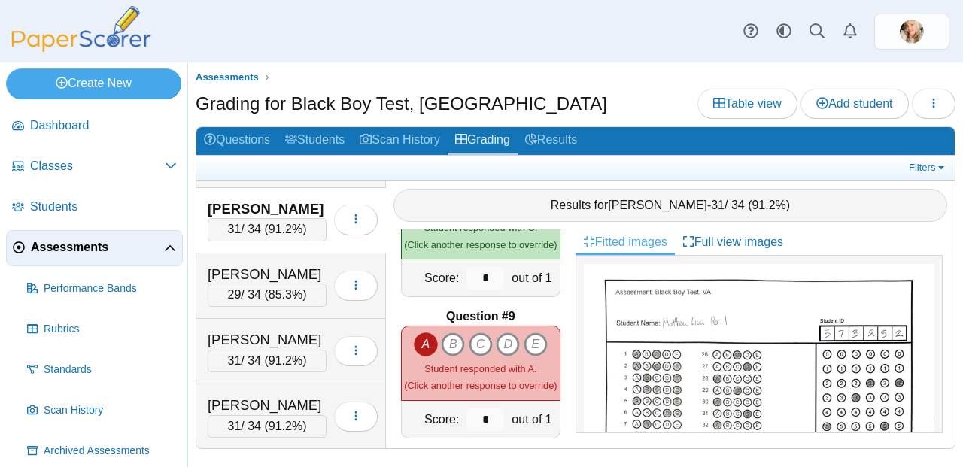
scroll to position [1064, 0]
click at [503, 334] on icon "D" at bounding box center [508, 344] width 24 height 24
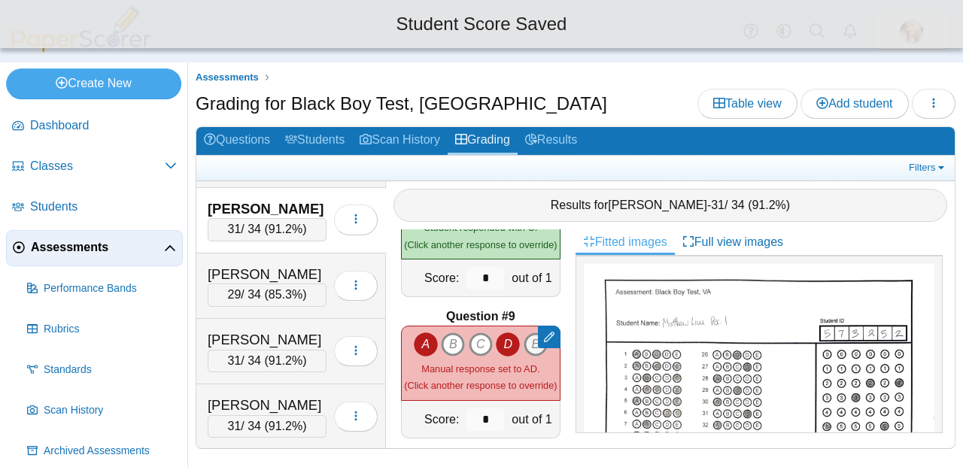
click at [524, 335] on icon "E" at bounding box center [536, 344] width 24 height 24
type input "*"
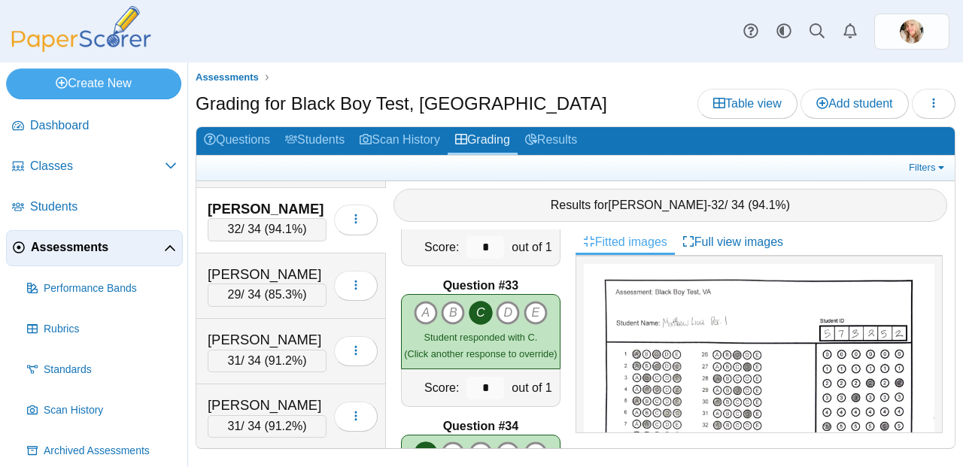
scroll to position [4603, 0]
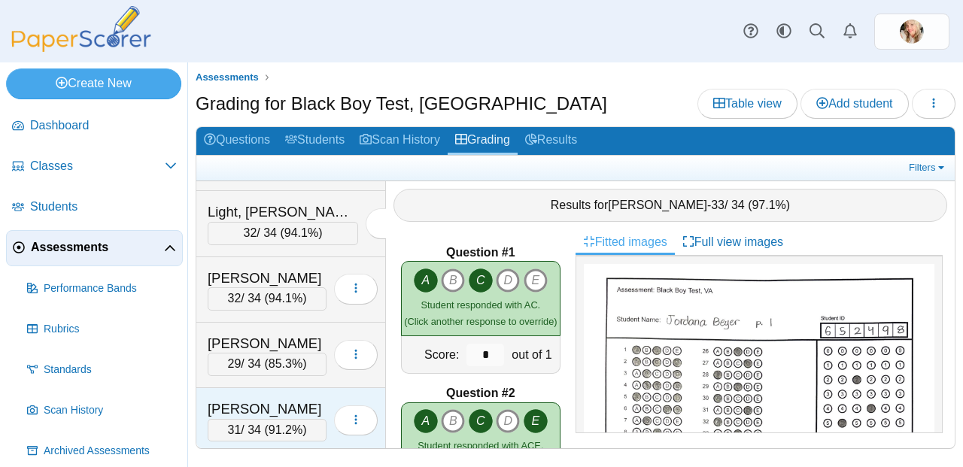
scroll to position [780, 0]
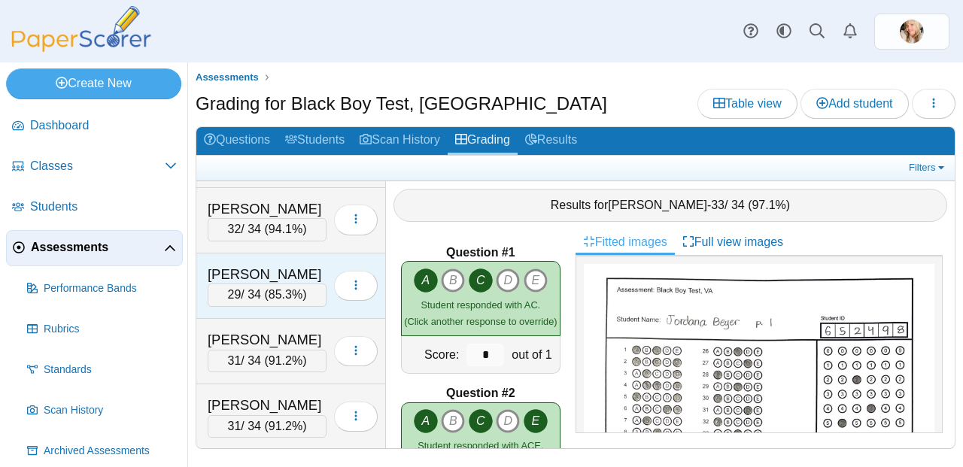
click at [293, 294] on span "85.3%" at bounding box center [286, 294] width 34 height 13
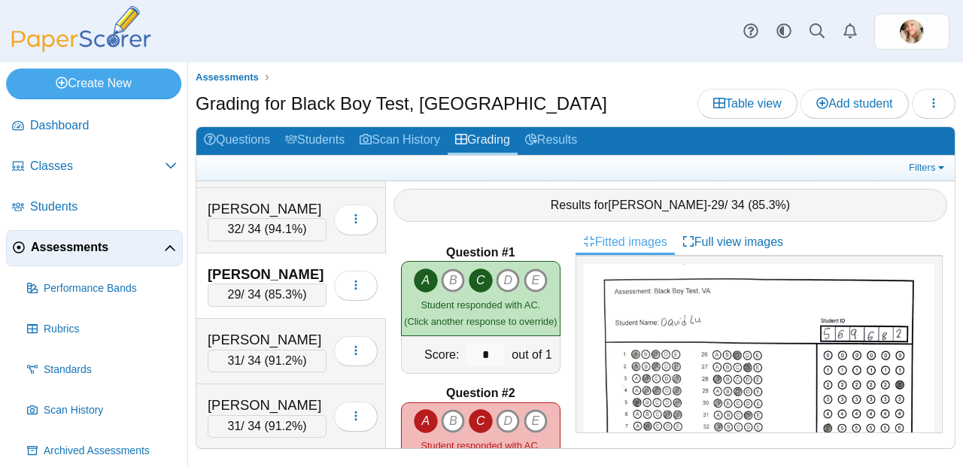
click at [283, 295] on span "85.3%" at bounding box center [286, 294] width 34 height 13
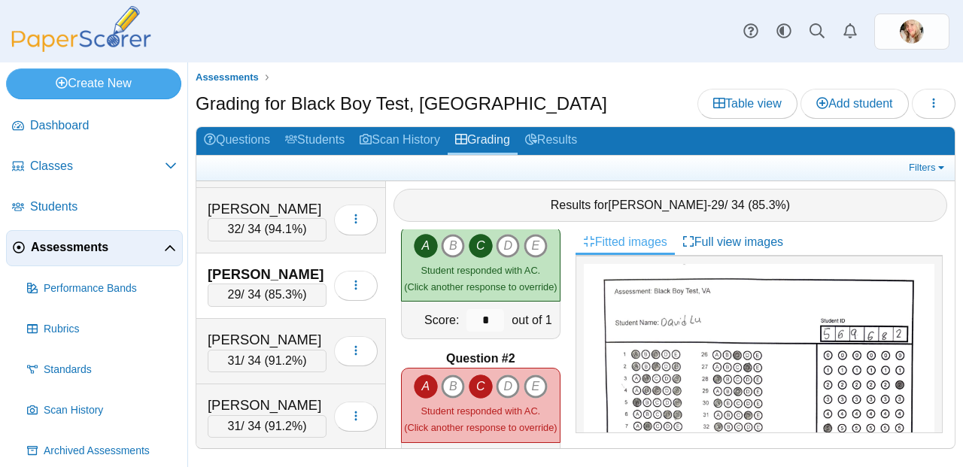
scroll to position [102, 0]
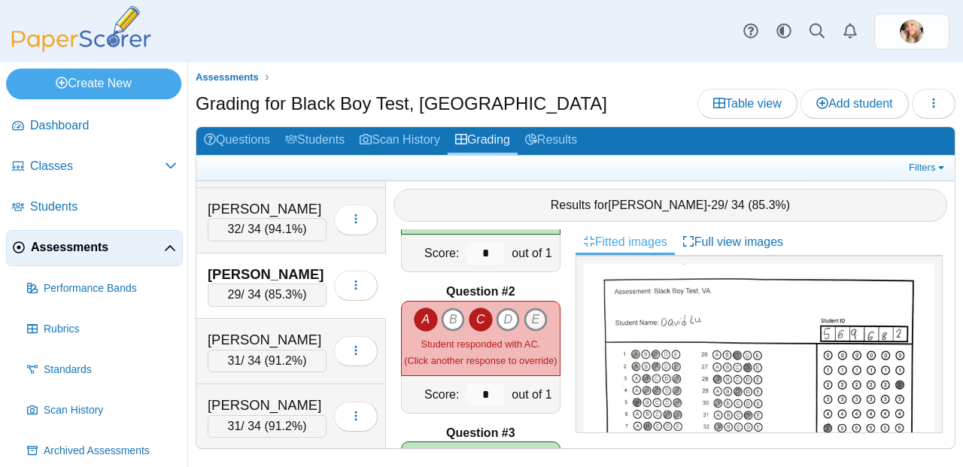
click at [526, 312] on icon "E" at bounding box center [536, 320] width 24 height 24
type input "*"
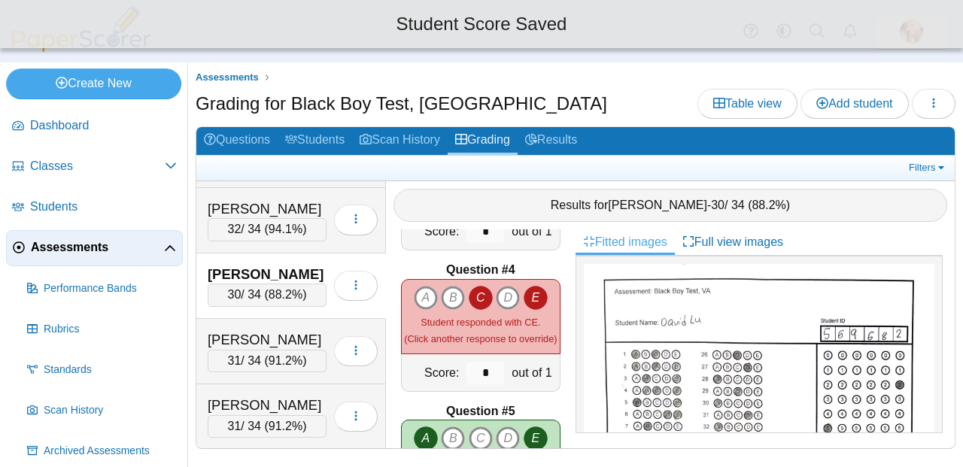
scroll to position [406, 0]
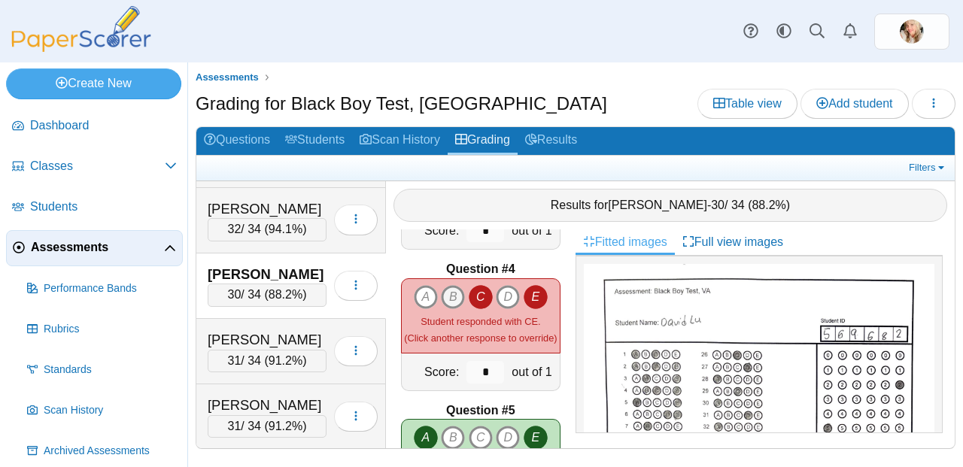
click at [446, 290] on icon "B" at bounding box center [453, 297] width 24 height 24
type input "*"
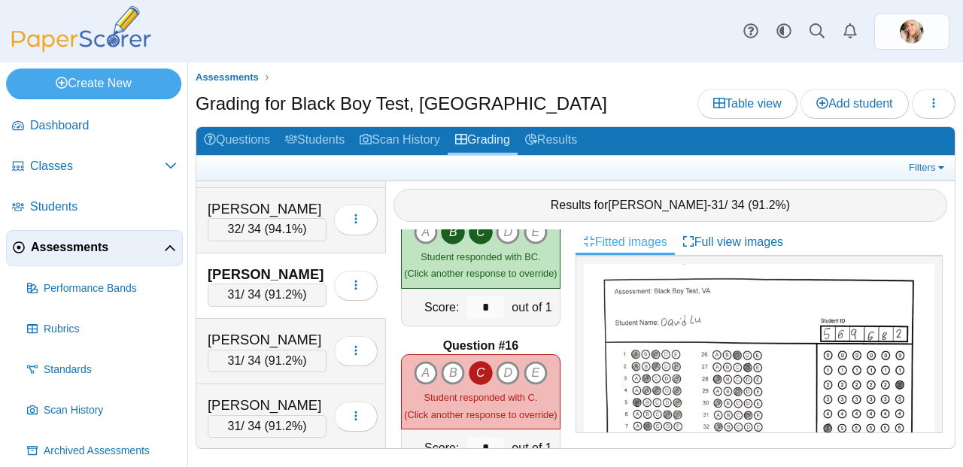
scroll to position [2106, 0]
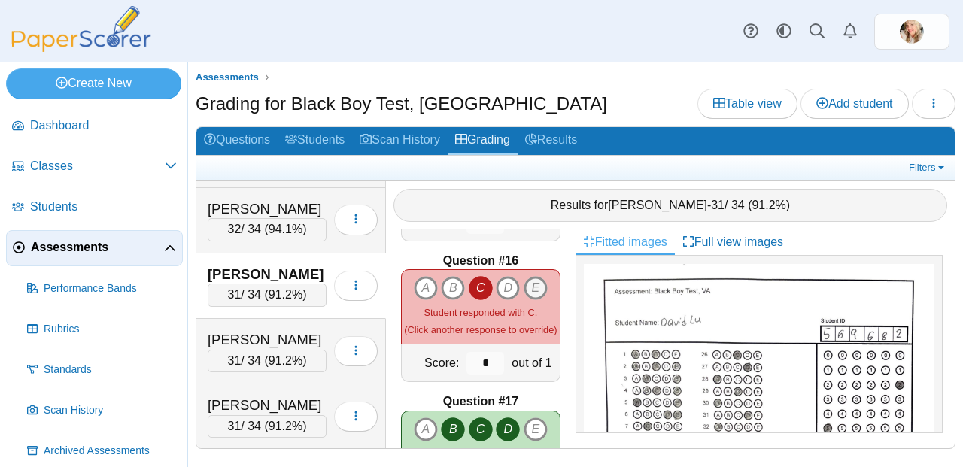
click at [537, 276] on icon "E" at bounding box center [536, 288] width 24 height 24
type input "*"
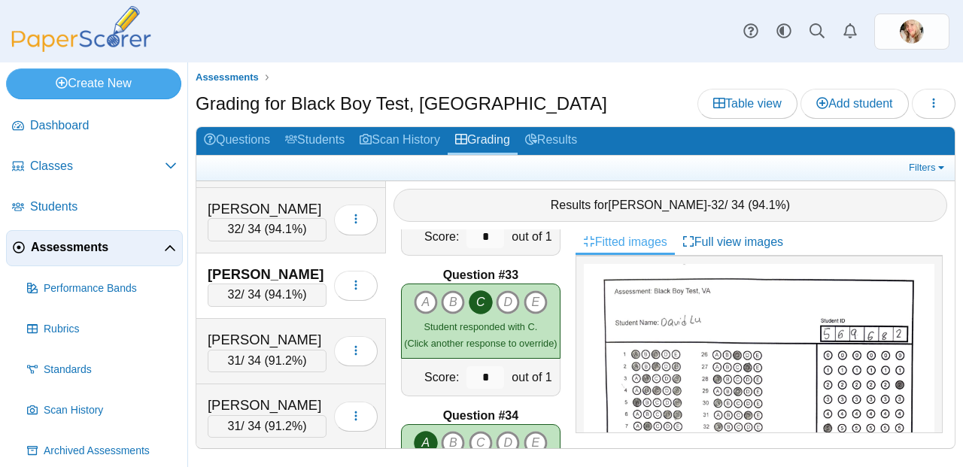
scroll to position [4603, 0]
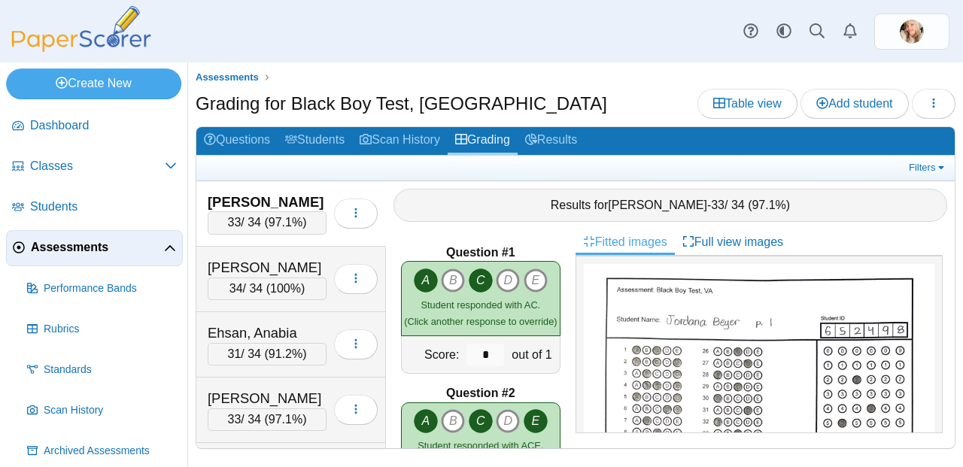
scroll to position [780, 0]
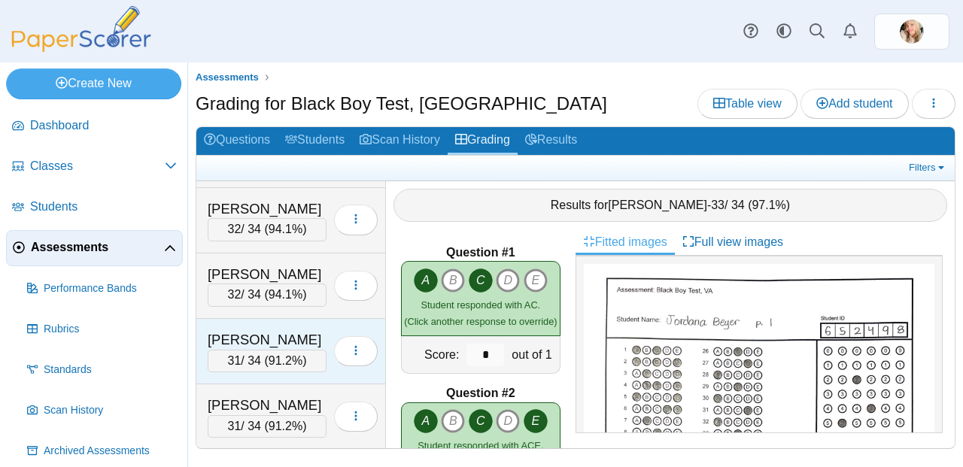
click at [272, 352] on div "31 / 34 ( 91.2% )" at bounding box center [267, 361] width 119 height 23
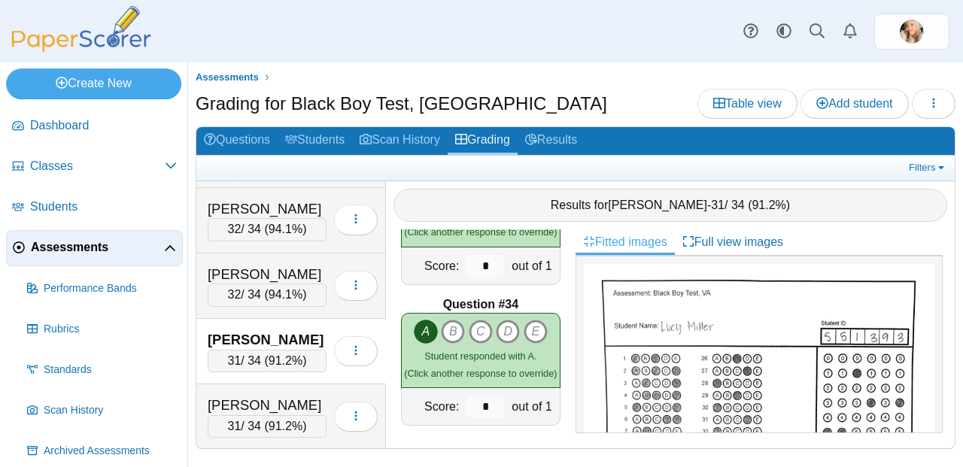
scroll to position [4603, 0]
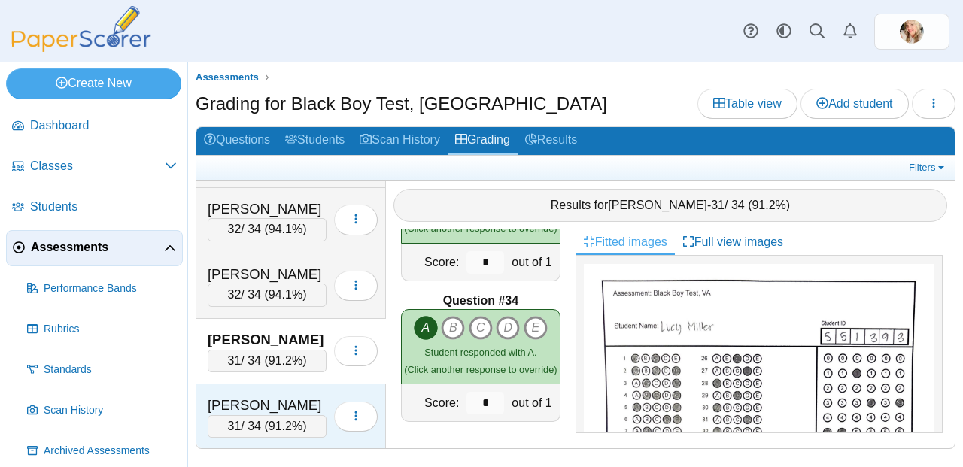
click at [269, 420] on span "91.2%" at bounding box center [286, 426] width 34 height 13
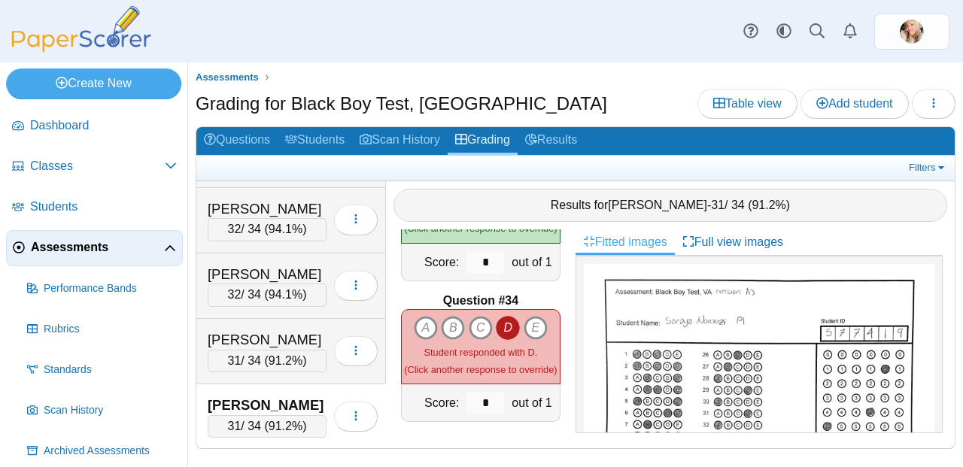
click at [278, 420] on span "91.2%" at bounding box center [286, 426] width 34 height 13
